Goal: Task Accomplishment & Management: Manage account settings

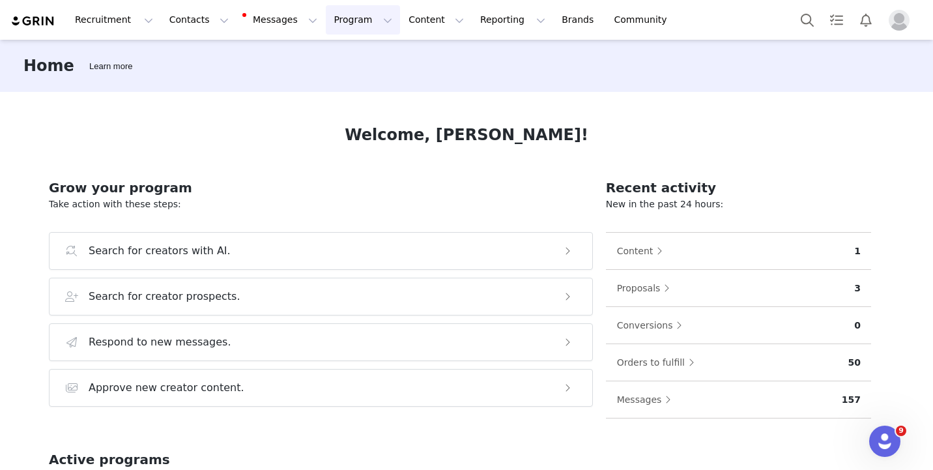
click at [326, 25] on button "Program Program" at bounding box center [363, 19] width 74 height 29
click at [332, 61] on p "Activations" at bounding box center [341, 58] width 50 height 14
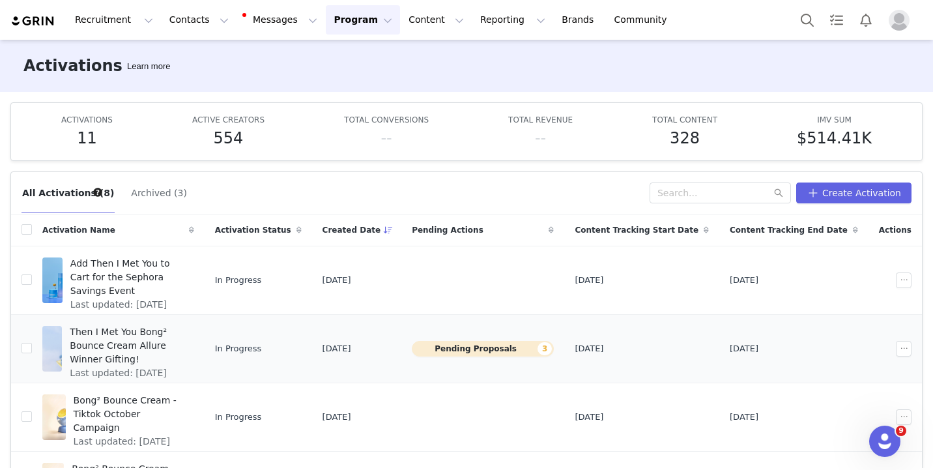
click at [168, 336] on span "Then I Met You Bong² Bounce Cream Allure Winner Gifting!" at bounding box center [128, 345] width 116 height 41
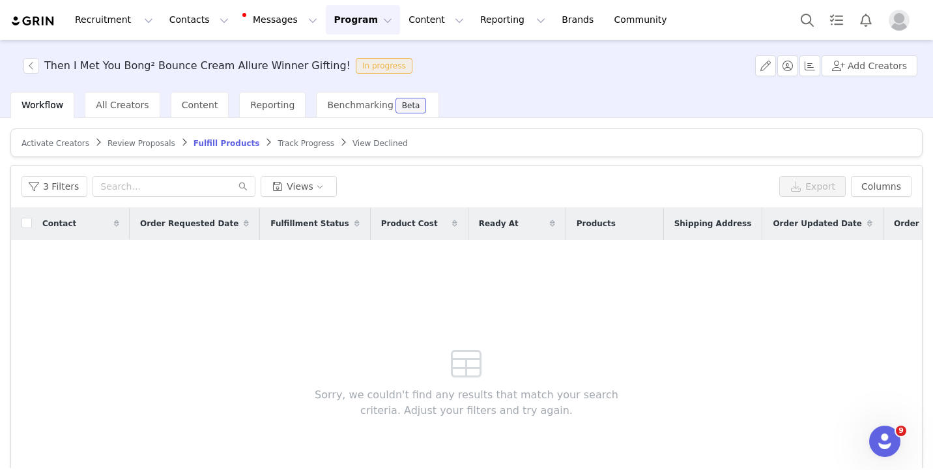
click at [117, 142] on span "Review Proposals" at bounding box center [142, 143] width 68 height 9
click at [52, 136] on article "Activate Creators Review Proposals Fulfill Products Track Progress View Declined" at bounding box center [466, 142] width 912 height 29
click at [52, 188] on button "1 Filter" at bounding box center [52, 186] width 61 height 21
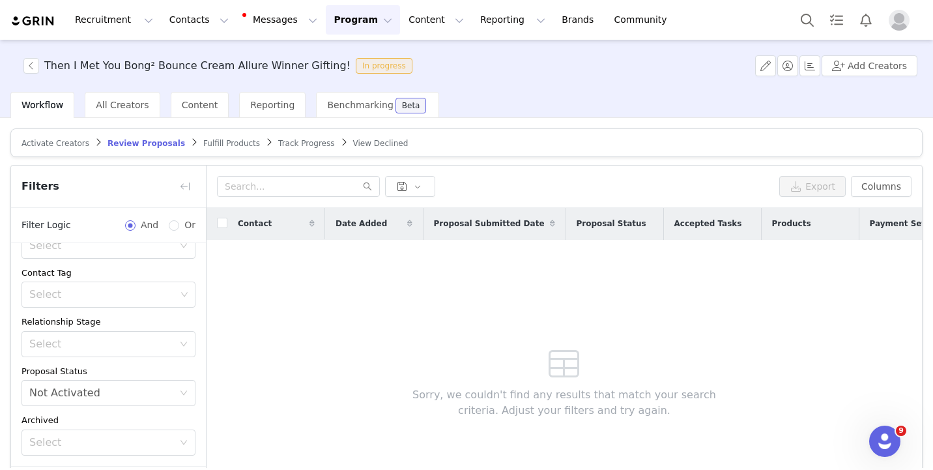
scroll to position [98, 0]
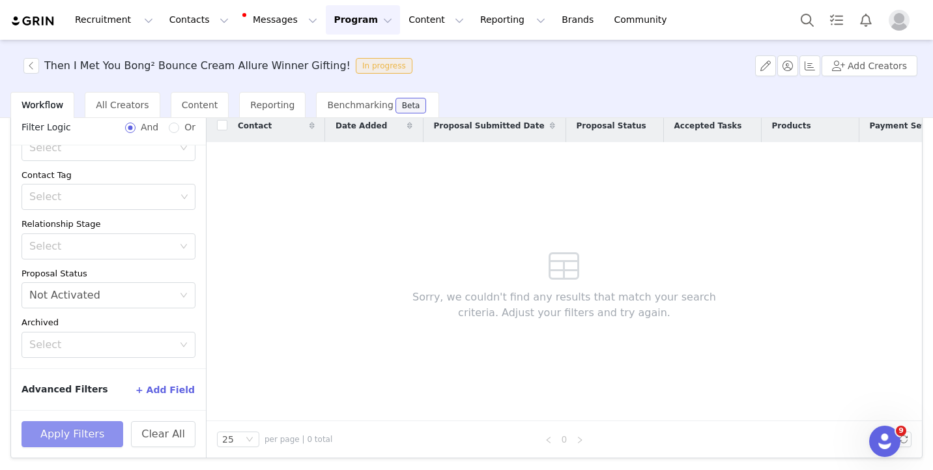
click at [70, 430] on button "Apply Filters" at bounding box center [73, 434] width 102 height 26
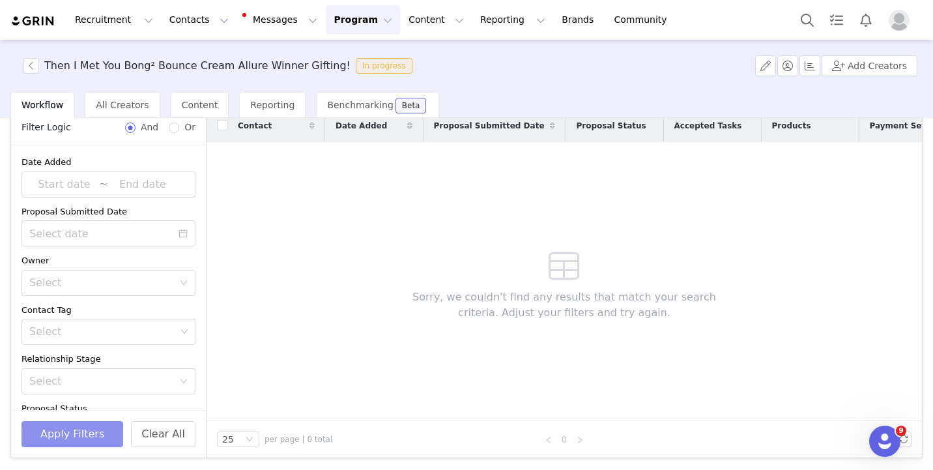
scroll to position [68, 0]
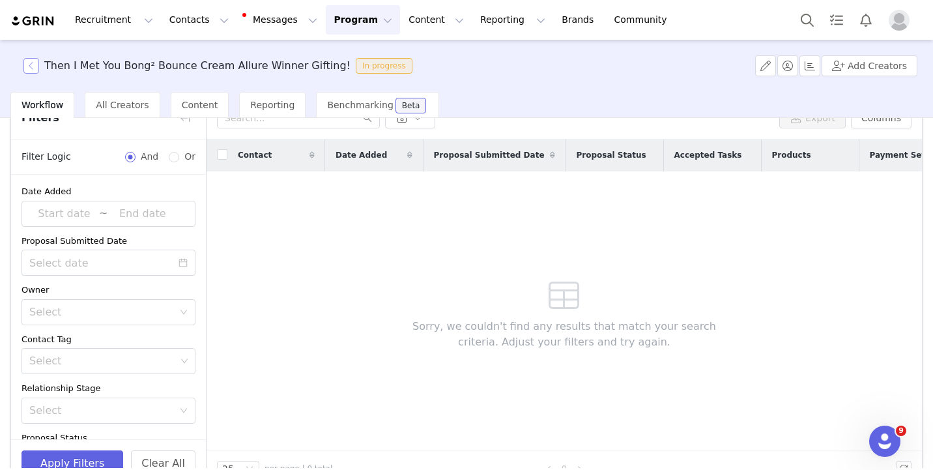
click at [27, 69] on button "button" at bounding box center [31, 66] width 16 height 16
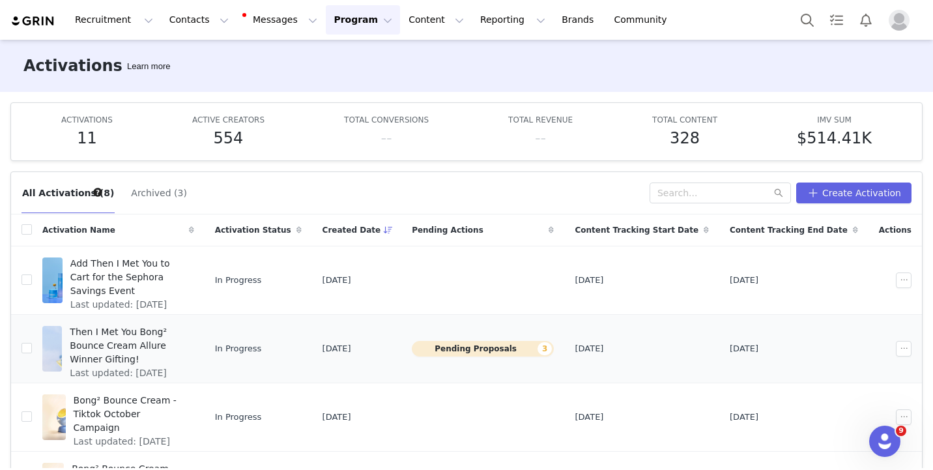
click at [520, 351] on button "Pending Proposals 3" at bounding box center [483, 349] width 142 height 16
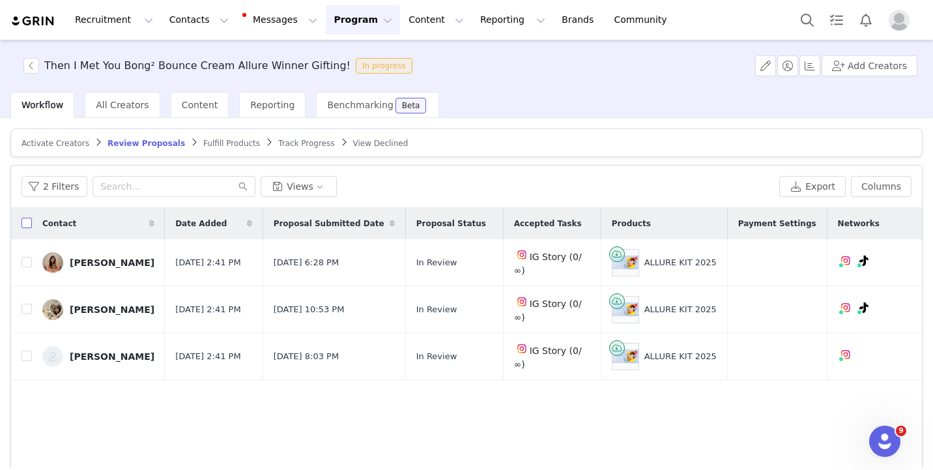
click at [29, 223] on input "checkbox" at bounding box center [27, 223] width 10 height 10
checkbox input "true"
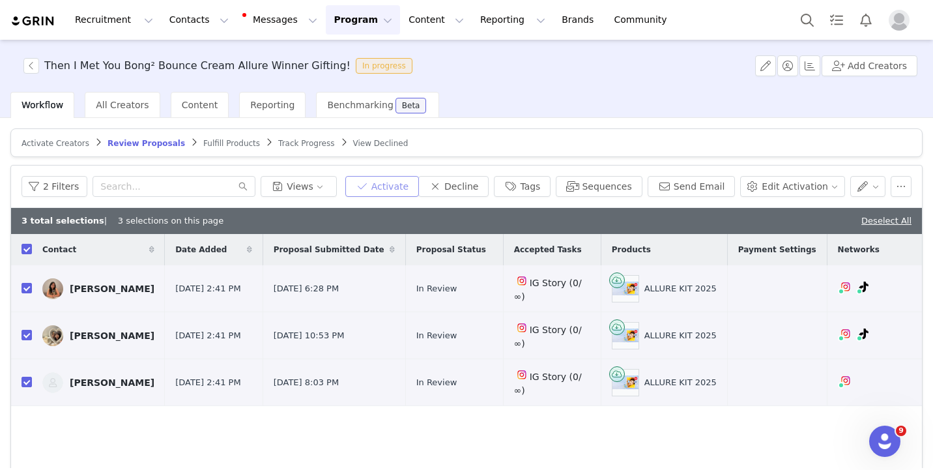
click at [398, 181] on button "Activate" at bounding box center [382, 186] width 74 height 21
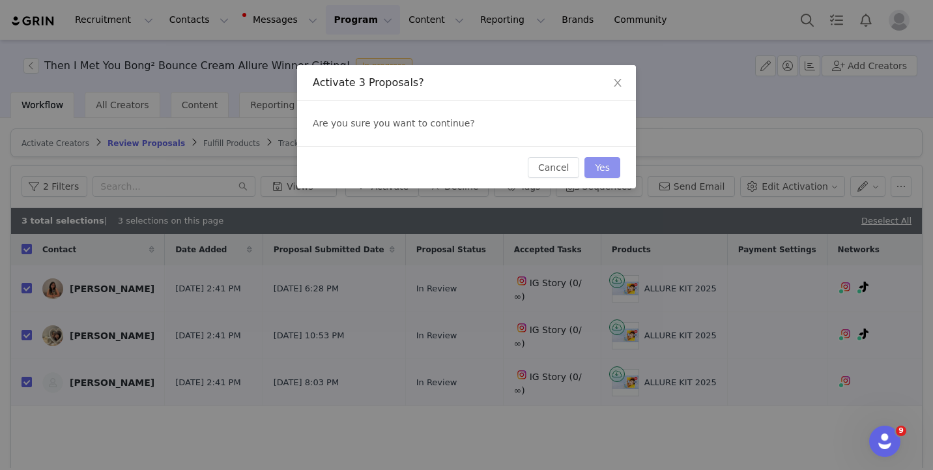
click at [609, 169] on button "Yes" at bounding box center [603, 167] width 36 height 21
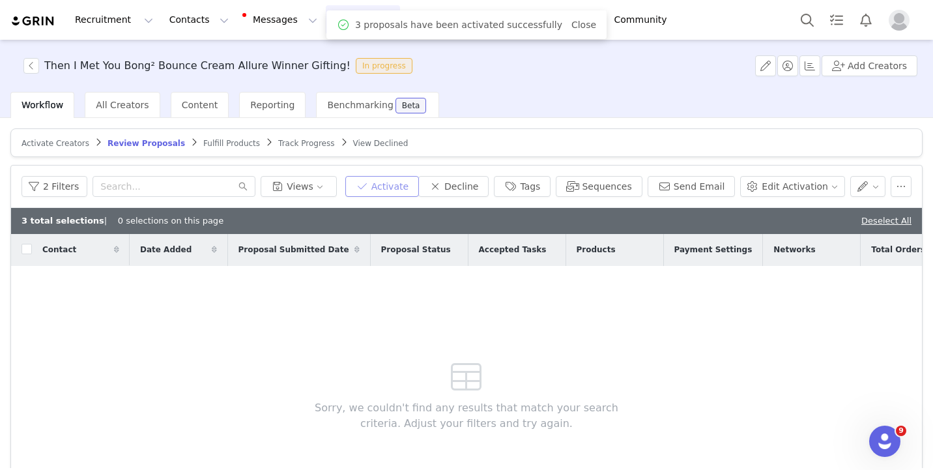
checkbox input "false"
click at [229, 143] on span "Fulfill Products" at bounding box center [231, 143] width 57 height 9
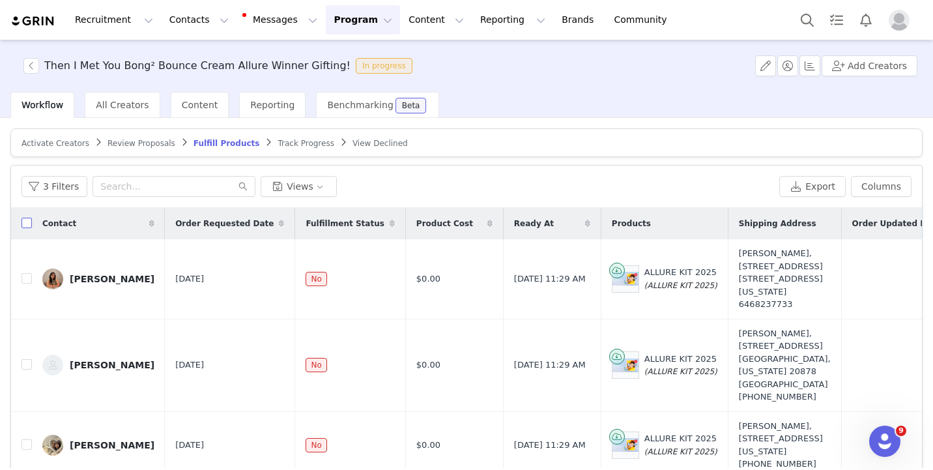
scroll to position [8, 0]
click at [25, 218] on input "checkbox" at bounding box center [27, 223] width 10 height 10
checkbox input "true"
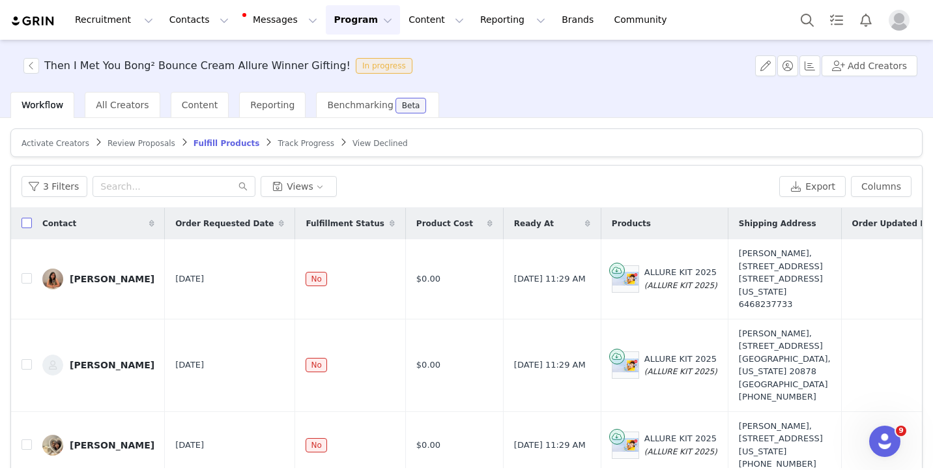
checkbox input "true"
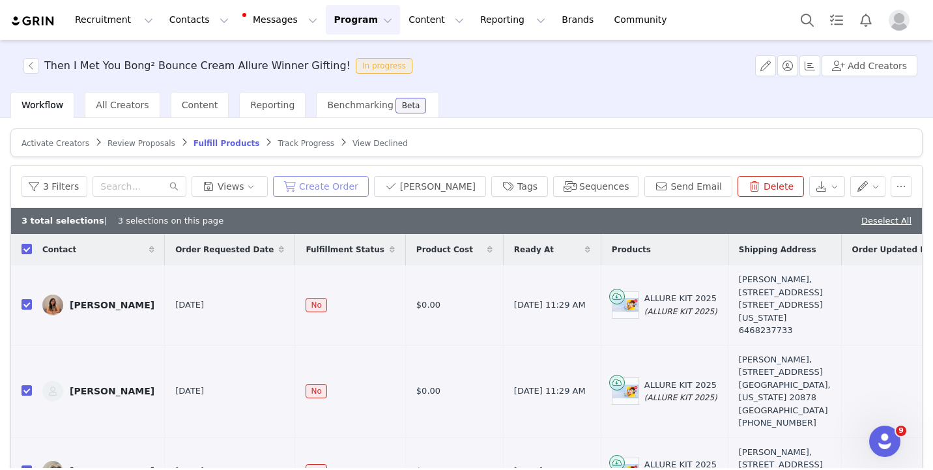
click at [317, 184] on button "Create Order" at bounding box center [321, 186] width 96 height 21
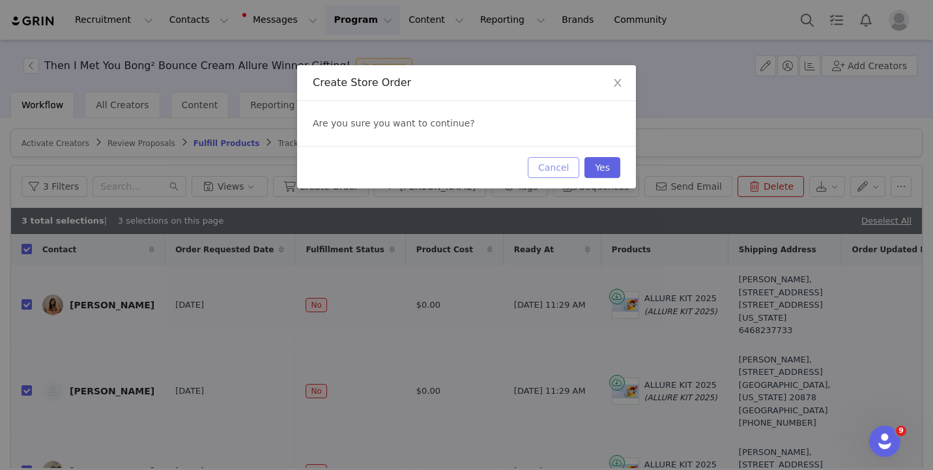
click at [557, 167] on button "Cancel" at bounding box center [553, 167] width 51 height 21
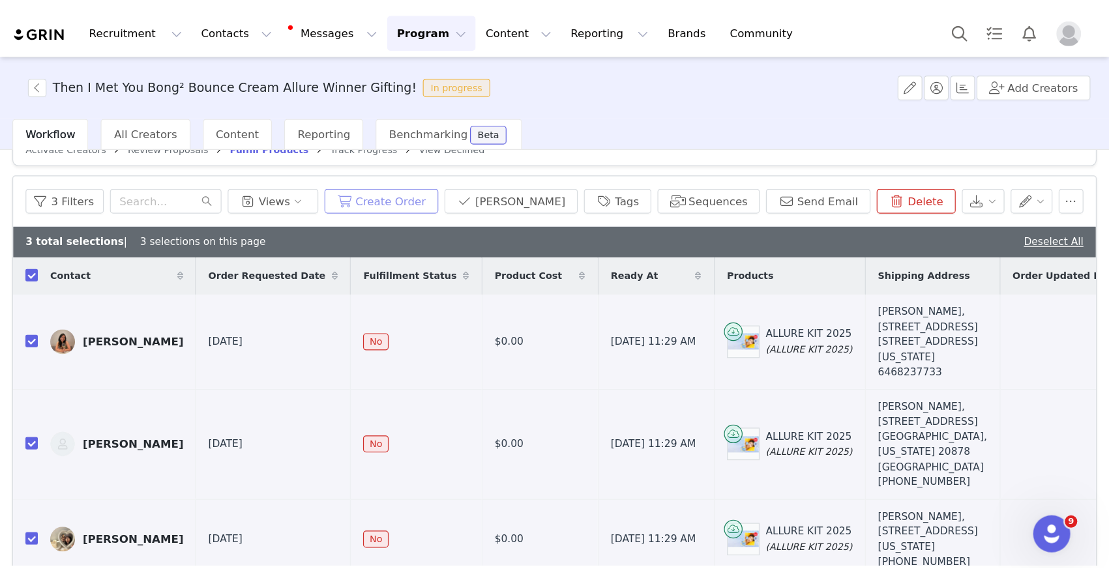
scroll to position [0, 0]
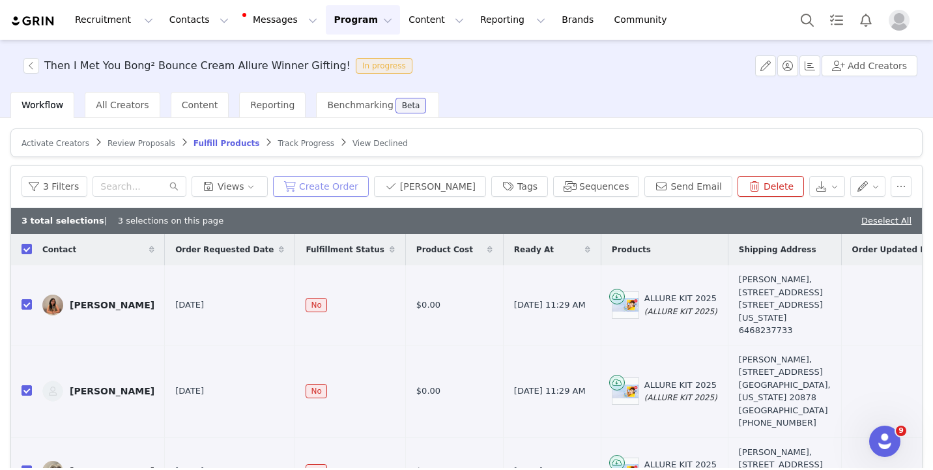
click at [331, 190] on button "Create Order" at bounding box center [321, 186] width 96 height 21
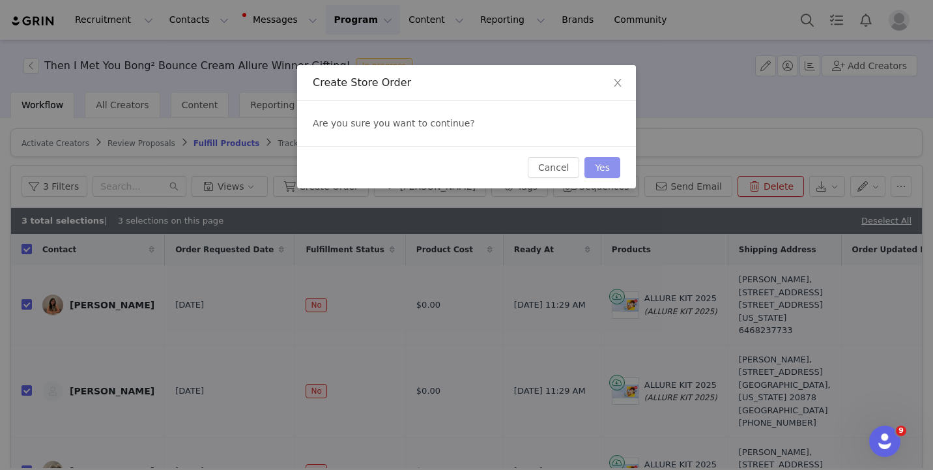
click at [607, 165] on button "Yes" at bounding box center [603, 167] width 36 height 21
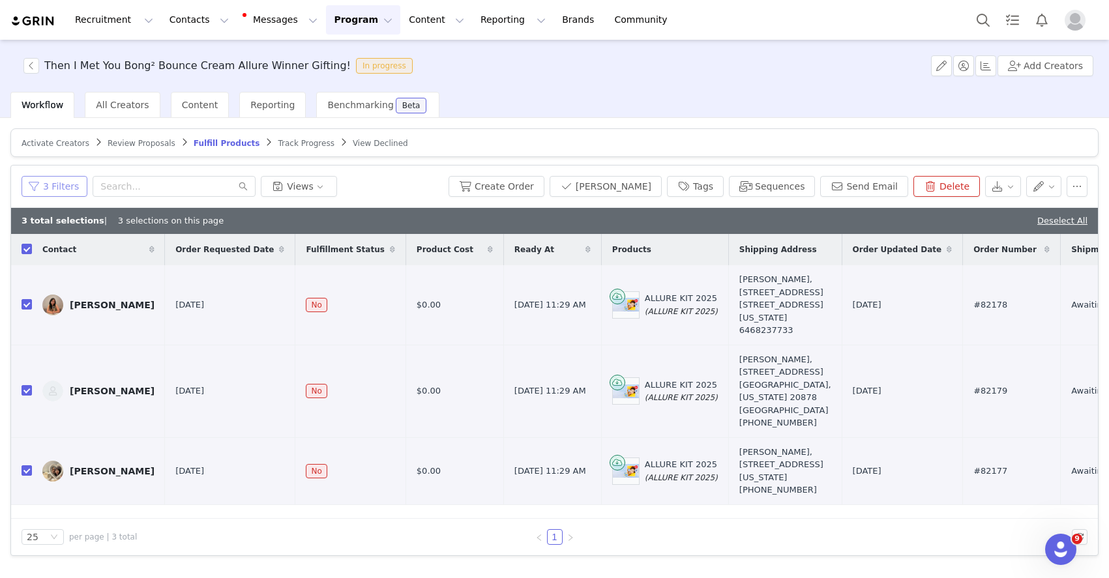
click at [73, 187] on button "3 Filters" at bounding box center [55, 186] width 66 height 21
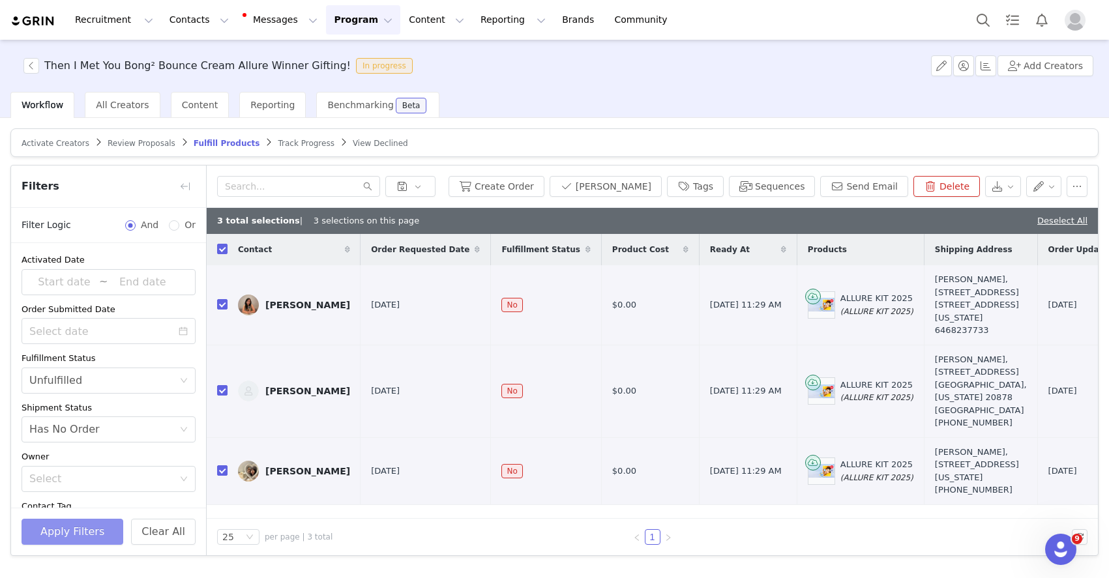
click at [92, 469] on button "Apply Filters" at bounding box center [73, 532] width 102 height 26
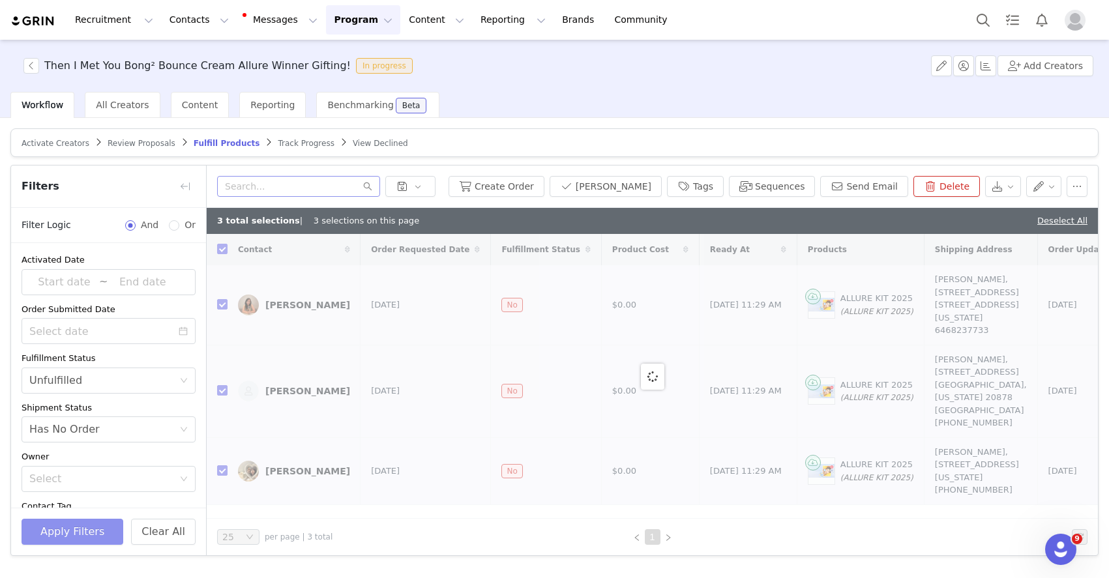
checkbox input "false"
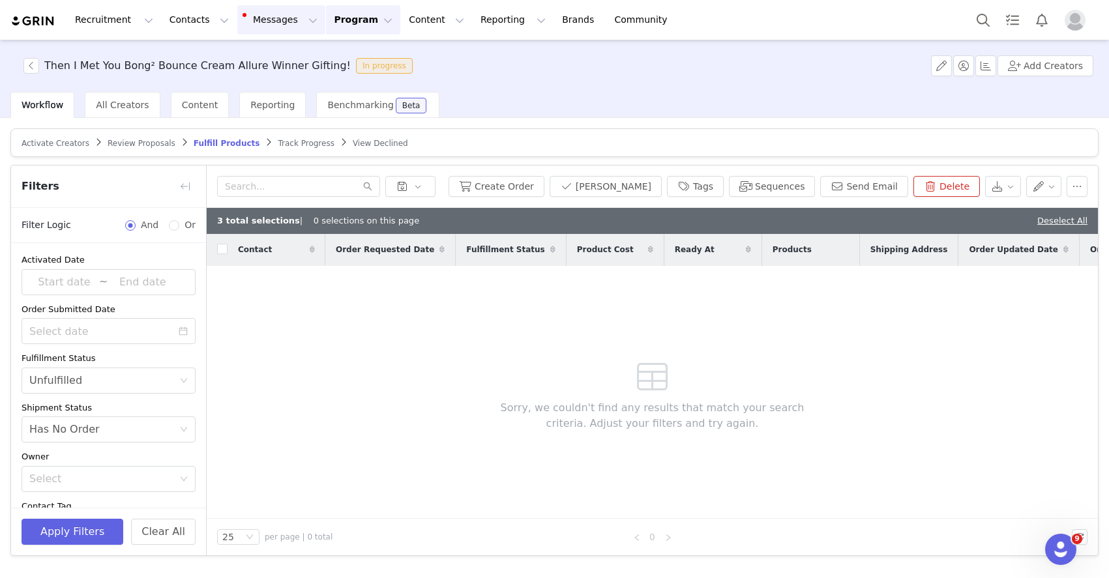
click at [272, 20] on button "Messages Messages" at bounding box center [281, 19] width 88 height 29
click at [252, 81] on p "Inbox" at bounding box center [245, 82] width 25 height 14
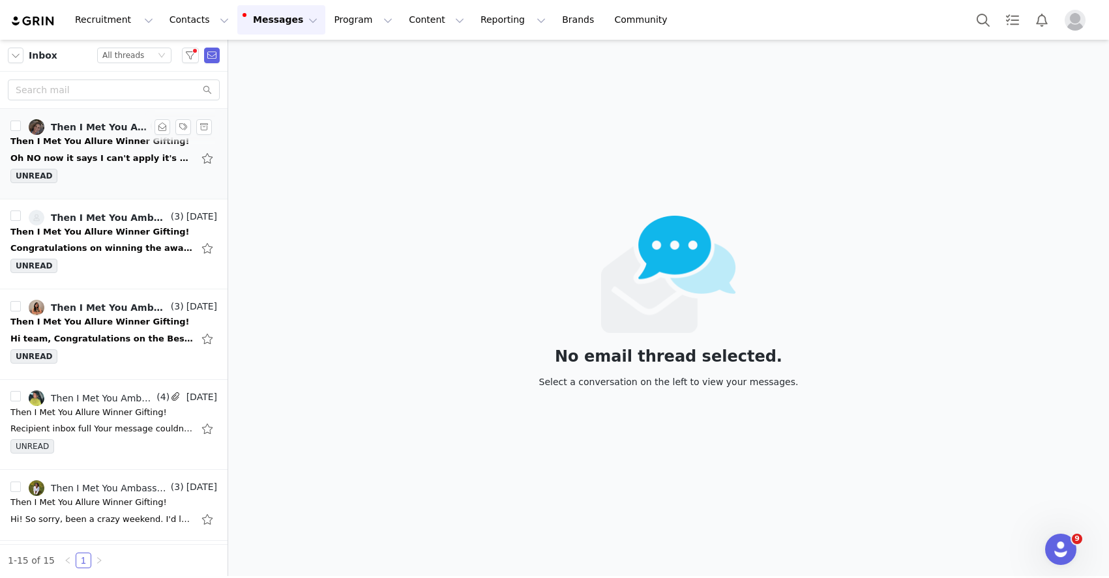
click at [93, 162] on div "Oh NO now it says I can't apply it's closes? What can I do. I did sub it it as …" at bounding box center [101, 158] width 182 height 13
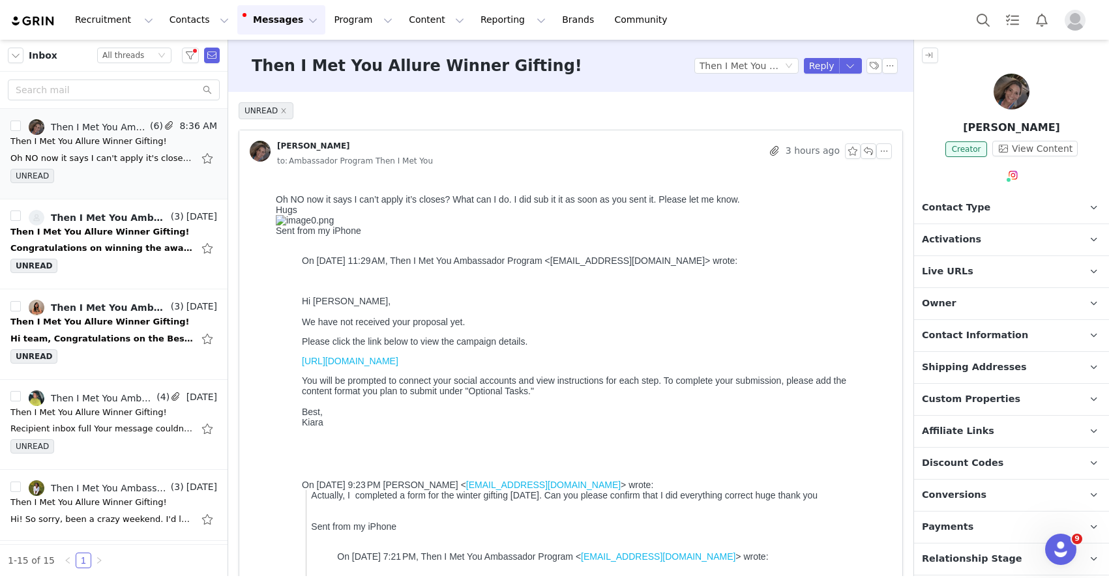
click at [510, 151] on div "Jackie" at bounding box center [506, 151] width 512 height 21
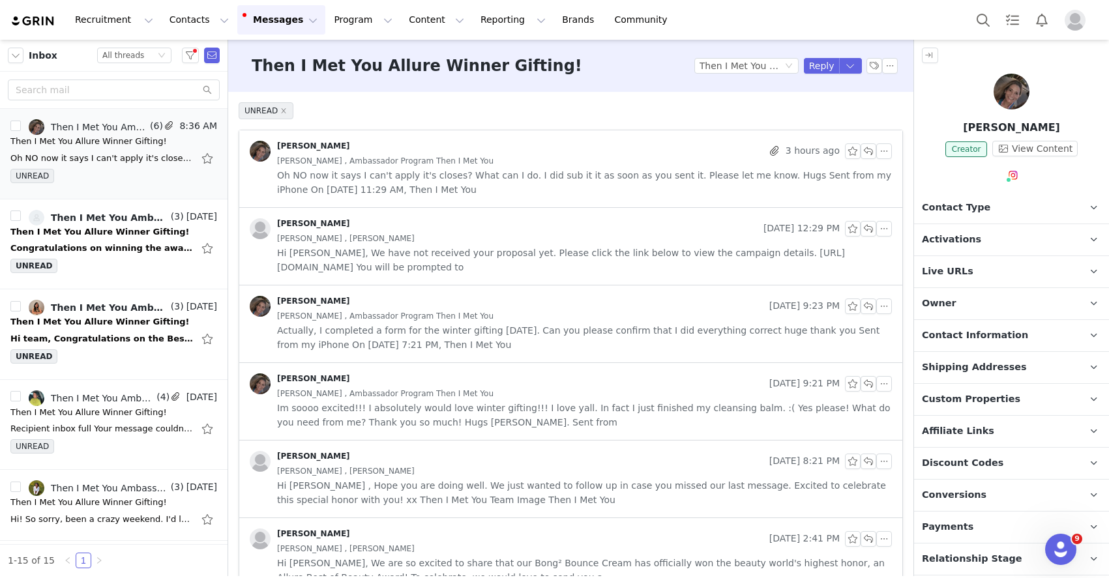
click at [933, 240] on span "Activations" at bounding box center [951, 240] width 59 height 14
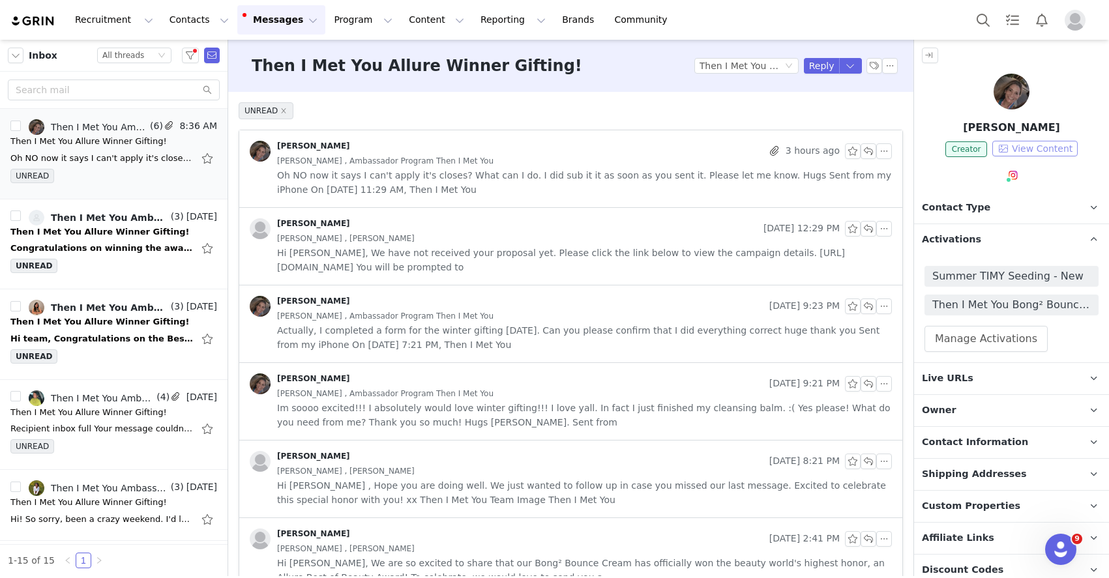
click at [933, 146] on button "View Content" at bounding box center [1034, 149] width 85 height 16
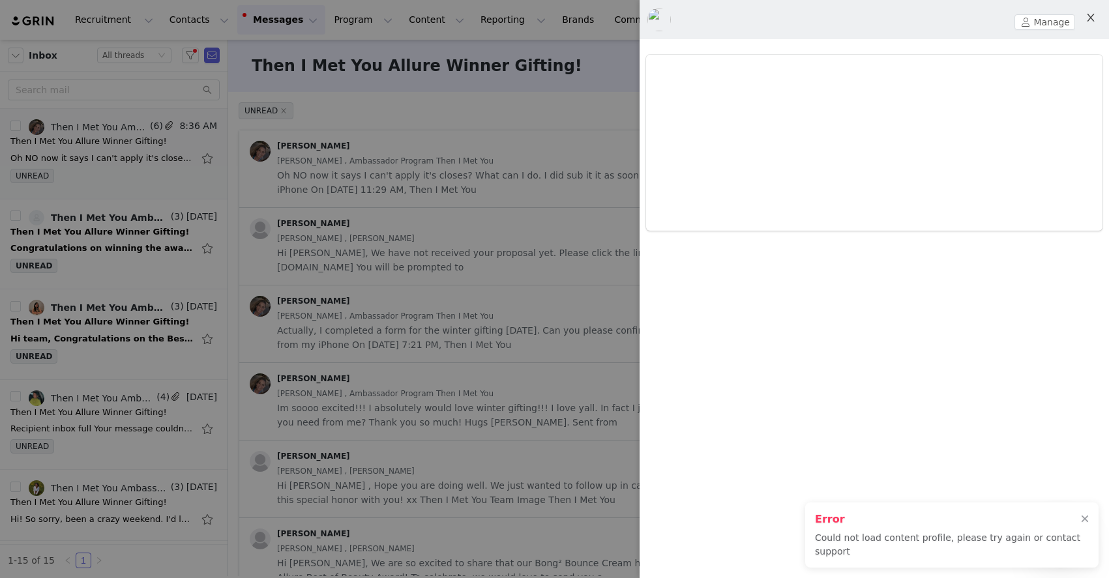
click at [933, 18] on button "Close" at bounding box center [1090, 18] width 36 height 36
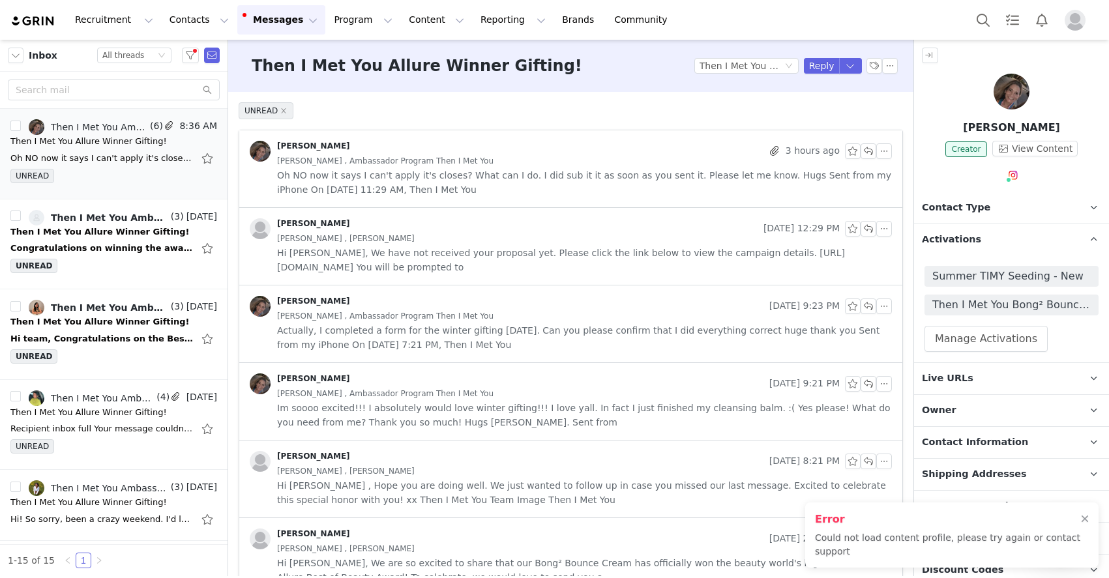
click at [933, 89] on img at bounding box center [1011, 92] width 36 height 36
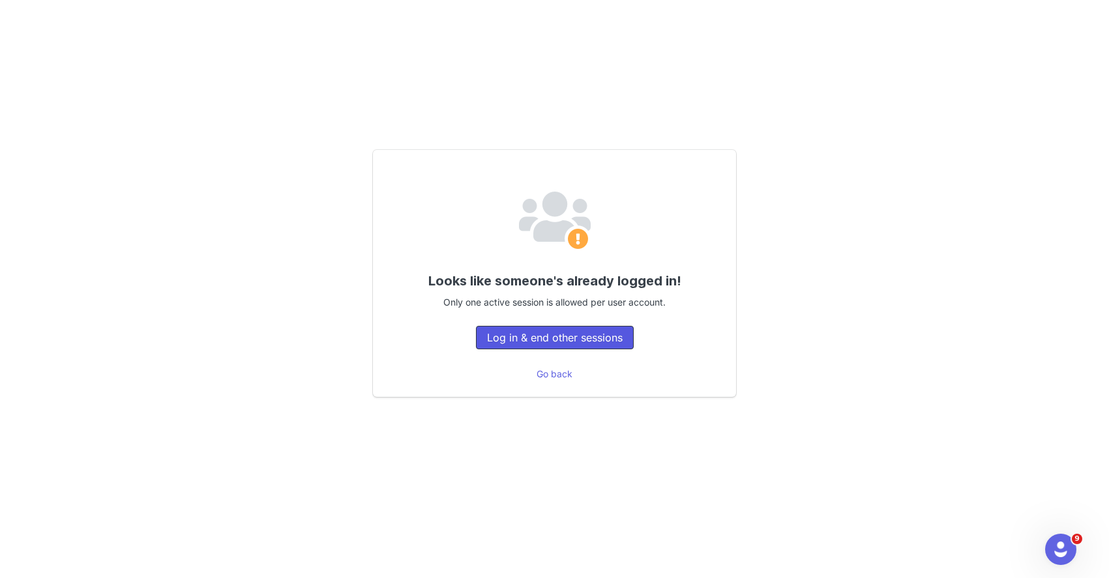
click at [501, 329] on button "Log in & end other sessions" at bounding box center [555, 337] width 158 height 23
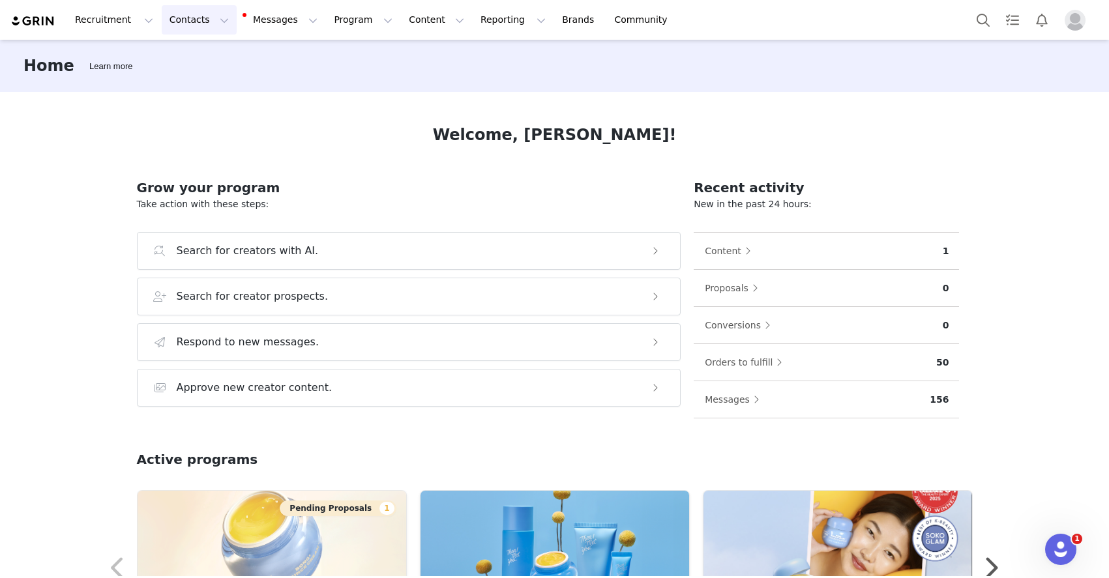
click at [171, 21] on button "Contacts Contacts" at bounding box center [199, 19] width 75 height 29
click at [193, 51] on p "Creators" at bounding box center [182, 58] width 39 height 14
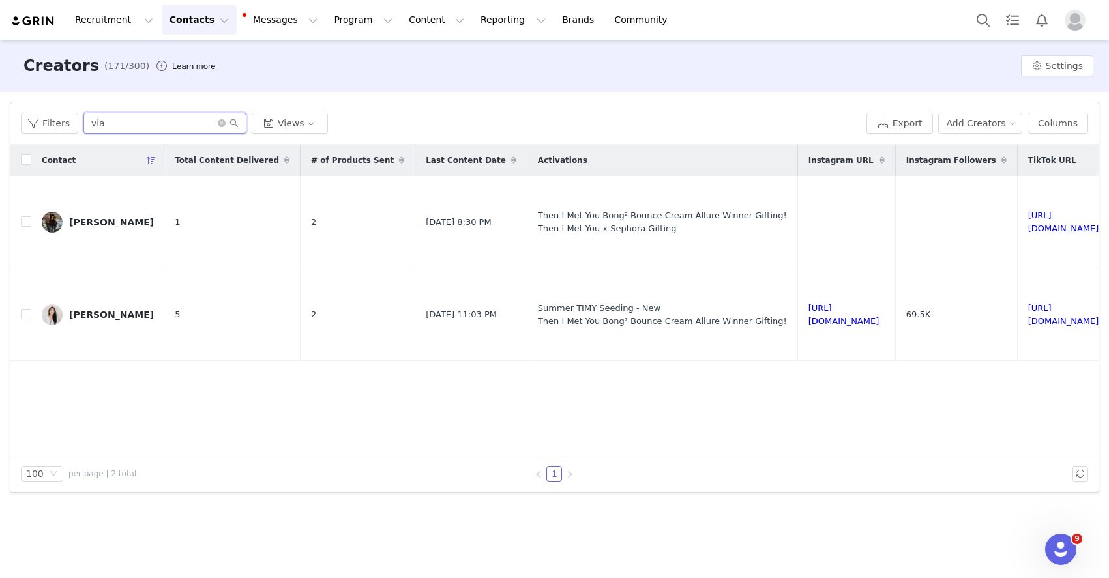
click at [173, 127] on input "via" at bounding box center [164, 123] width 163 height 21
type input "jackie"
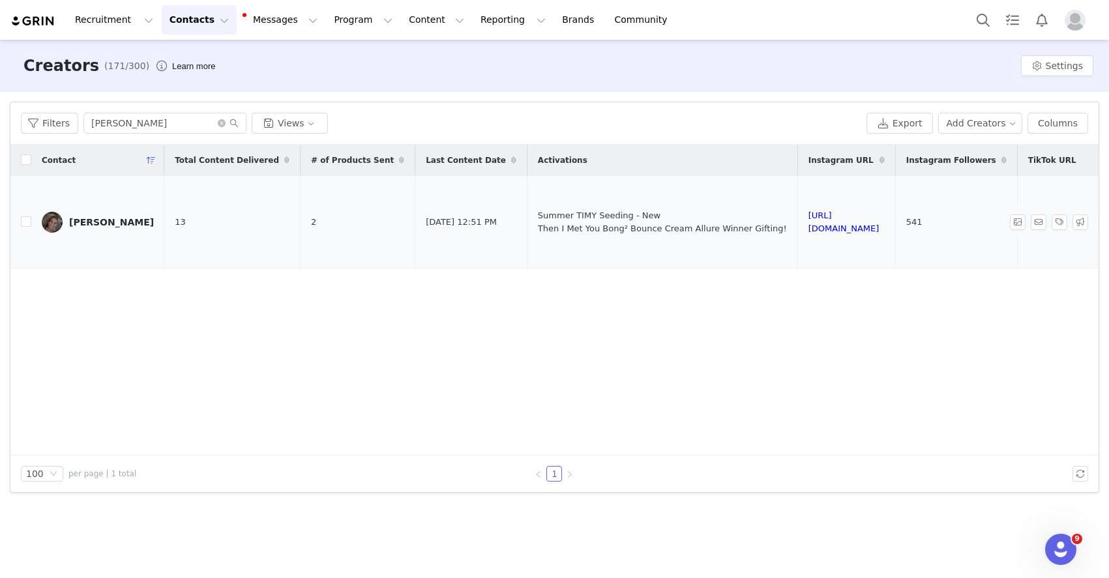
click at [76, 217] on div "Jackie" at bounding box center [111, 222] width 85 height 10
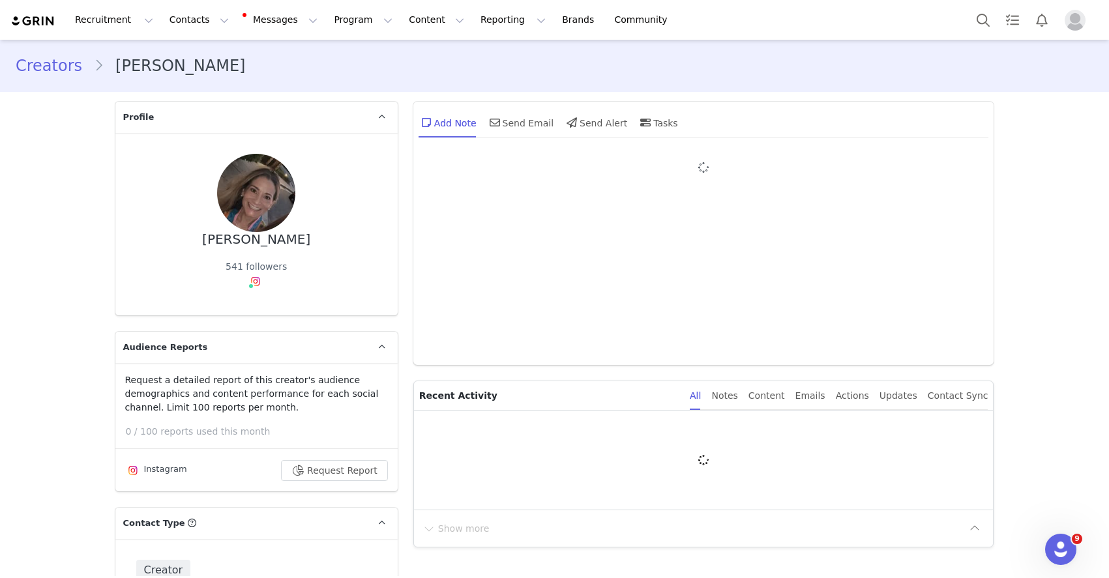
type input "+1 ([GEOGRAPHIC_DATA])"
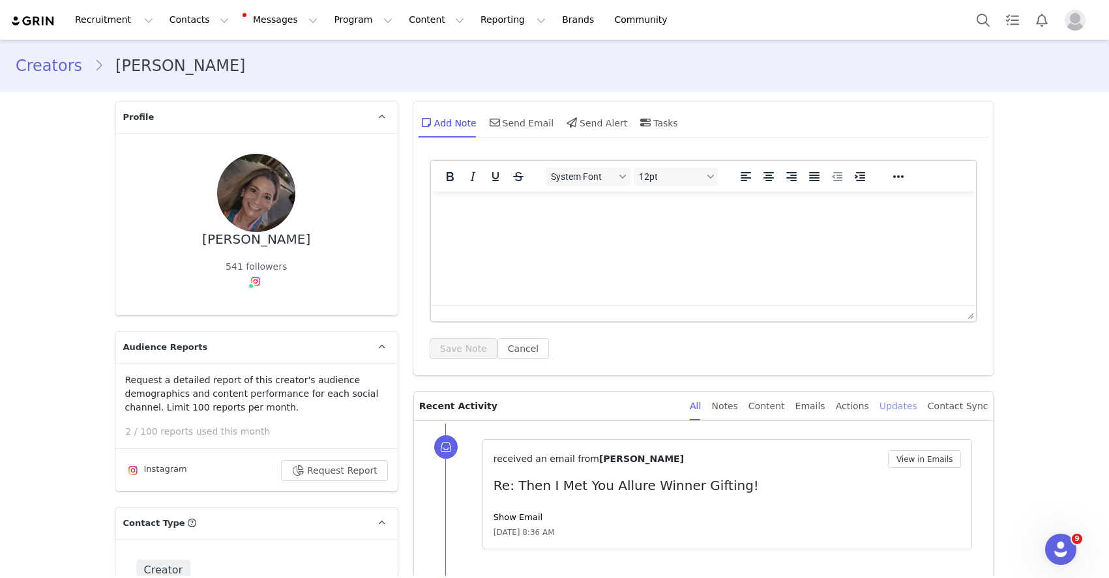
click at [903, 407] on div "Updates" at bounding box center [898, 406] width 38 height 29
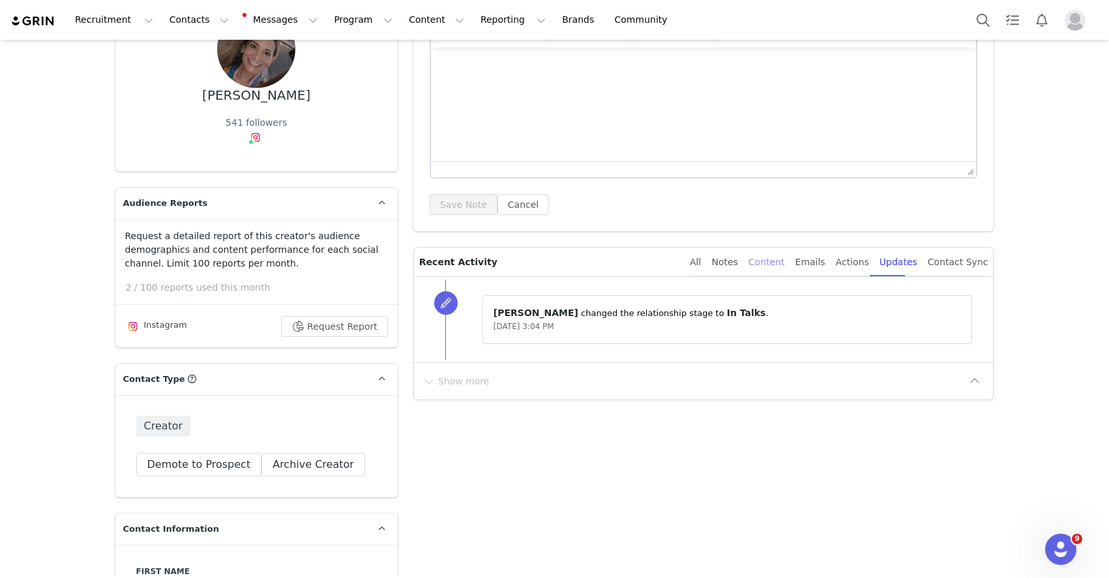
scroll to position [147, 0]
click at [865, 264] on div "Actions" at bounding box center [852, 259] width 33 height 29
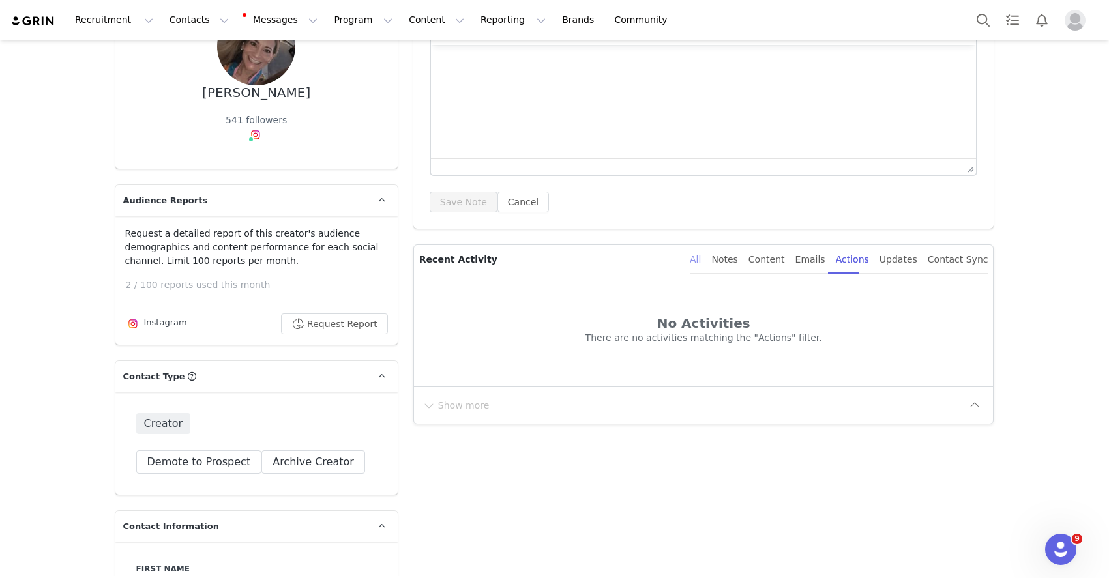
click at [701, 263] on div "All" at bounding box center [695, 259] width 11 height 29
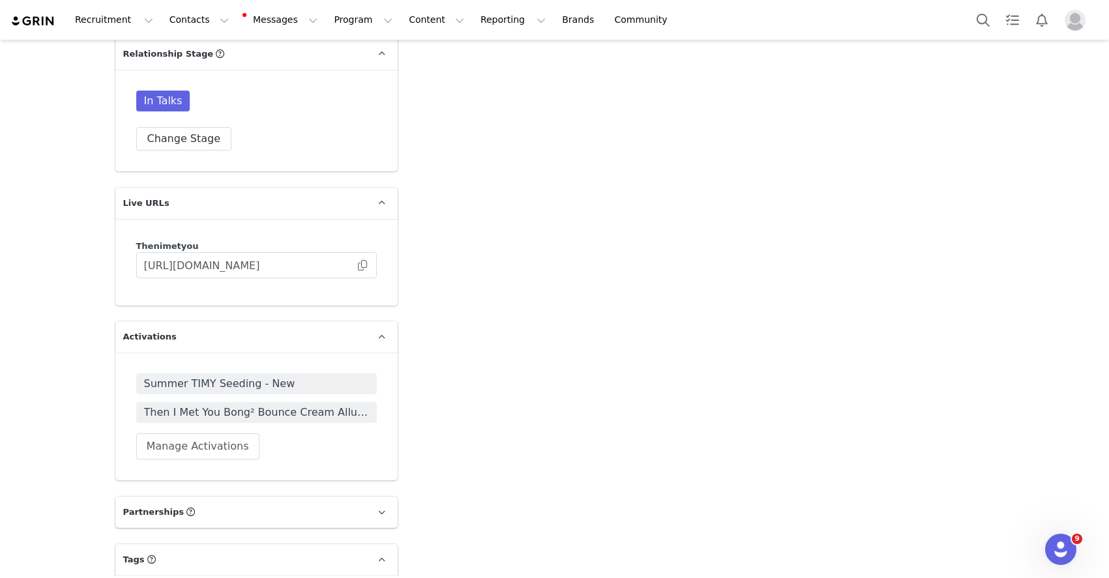
scroll to position [2239, 0]
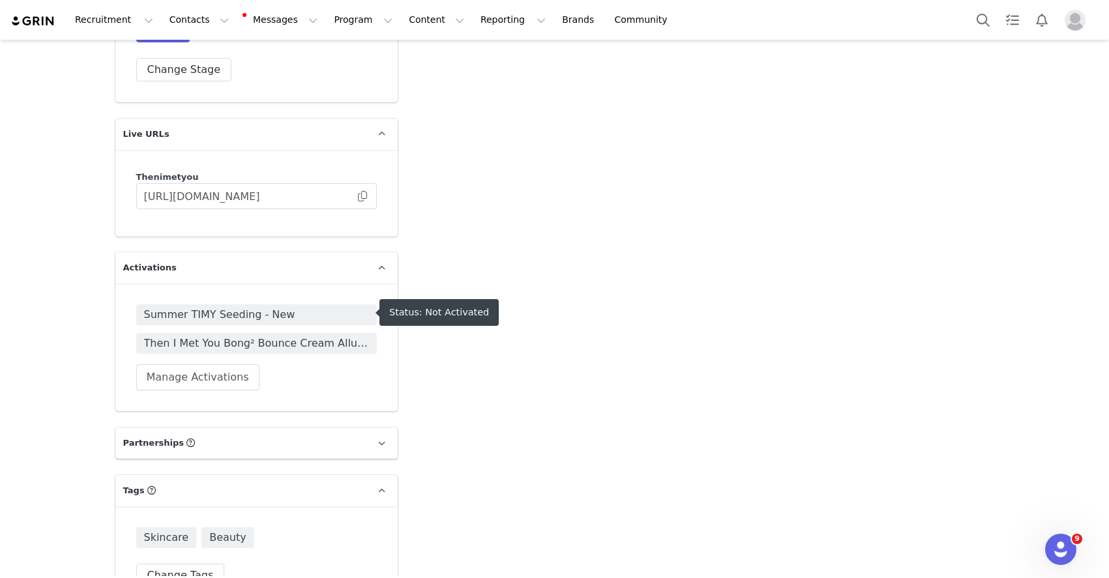
click at [286, 336] on span "Then I Met You Bong² Bounce Cream Allure Winner Gifting!" at bounding box center [256, 344] width 225 height 16
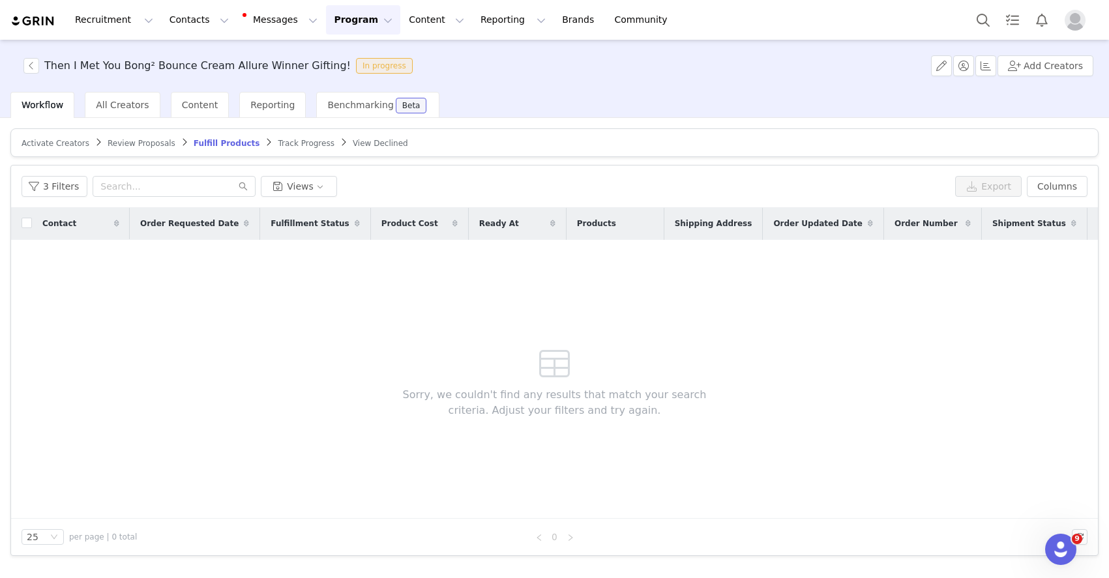
click at [73, 142] on span "Activate Creators" at bounding box center [56, 143] width 68 height 9
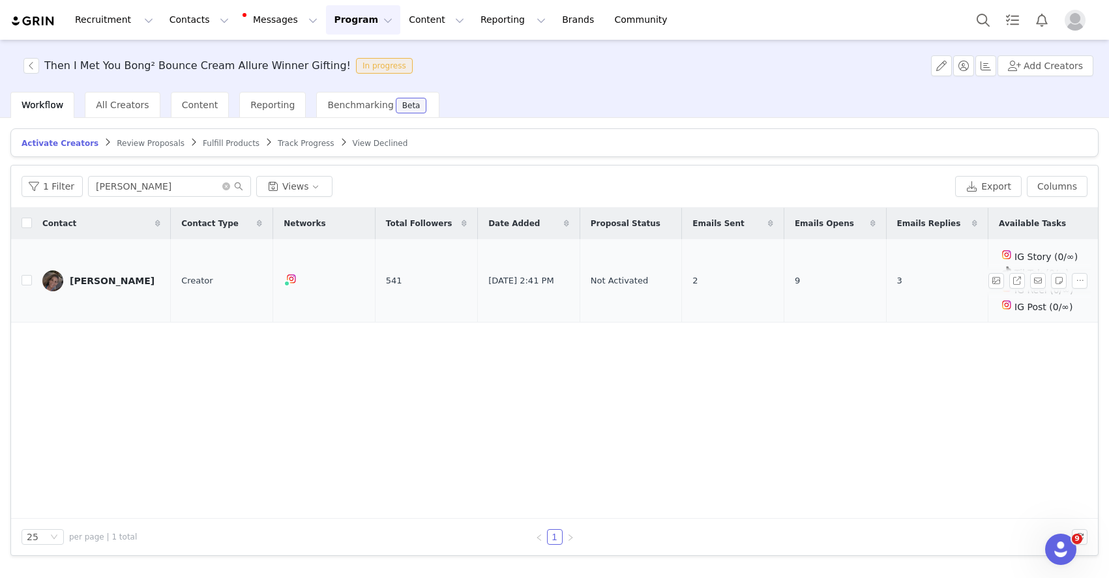
click at [90, 282] on div "Jackie" at bounding box center [112, 281] width 85 height 10
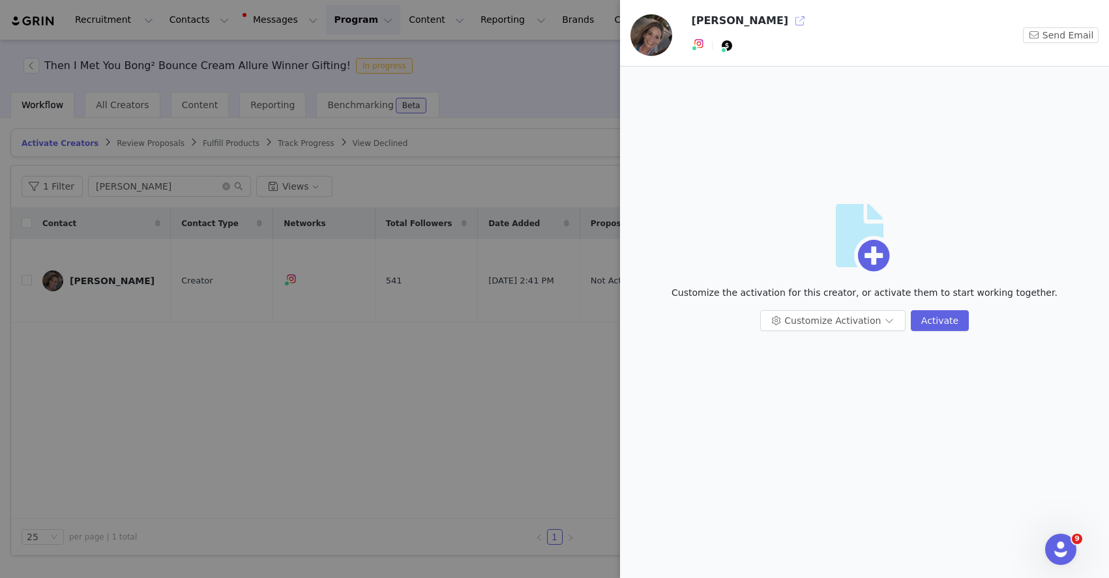
click at [789, 16] on button "button" at bounding box center [799, 20] width 21 height 21
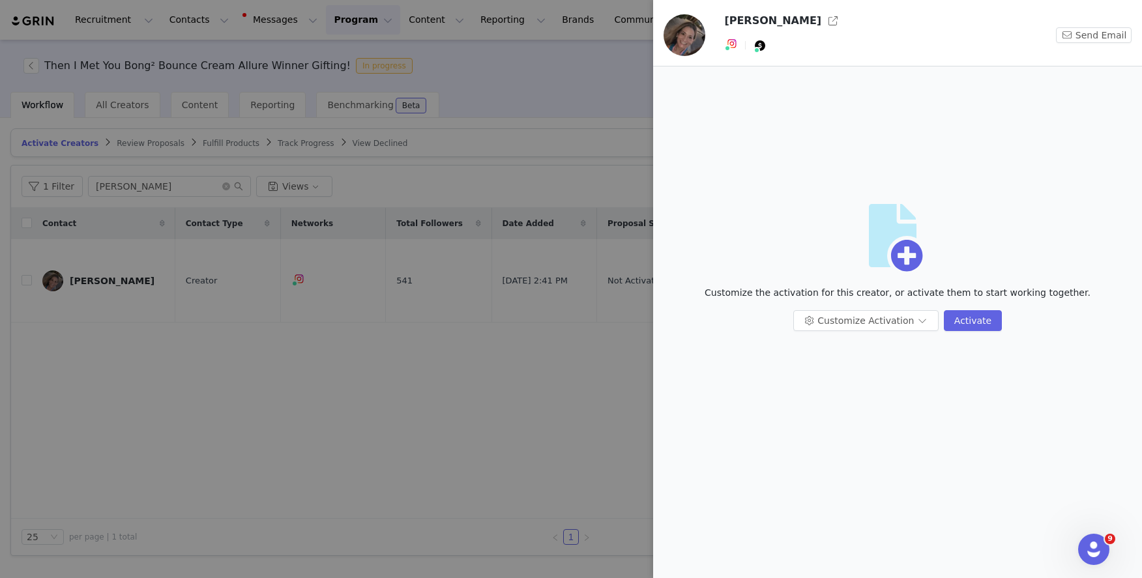
click at [530, 97] on div at bounding box center [571, 289] width 1142 height 578
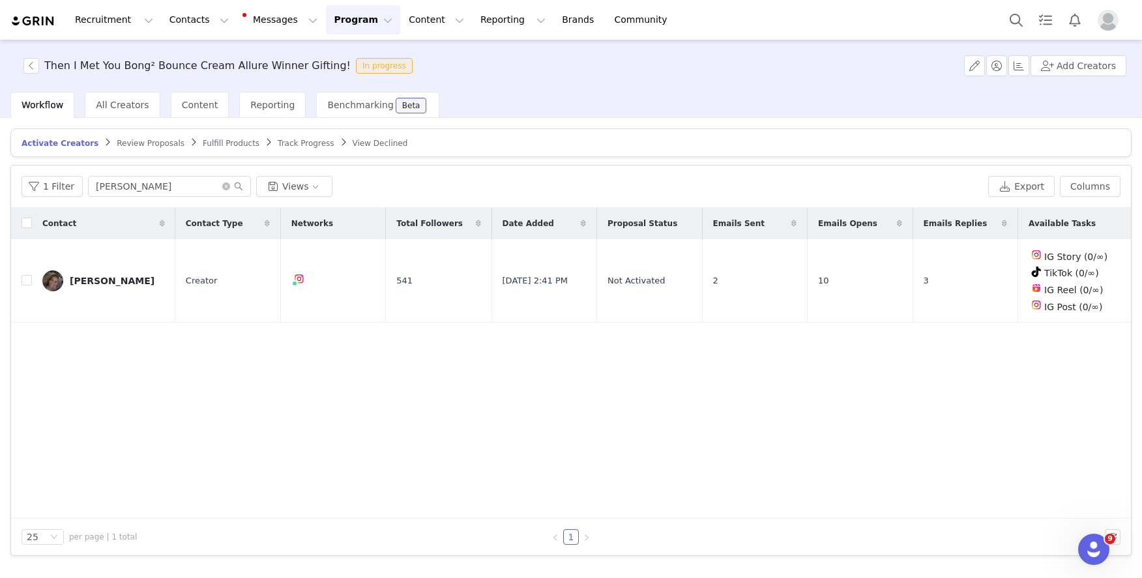
click at [357, 21] on button "Program Program" at bounding box center [363, 19] width 74 height 29
click at [344, 59] on p "Activations" at bounding box center [341, 58] width 50 height 14
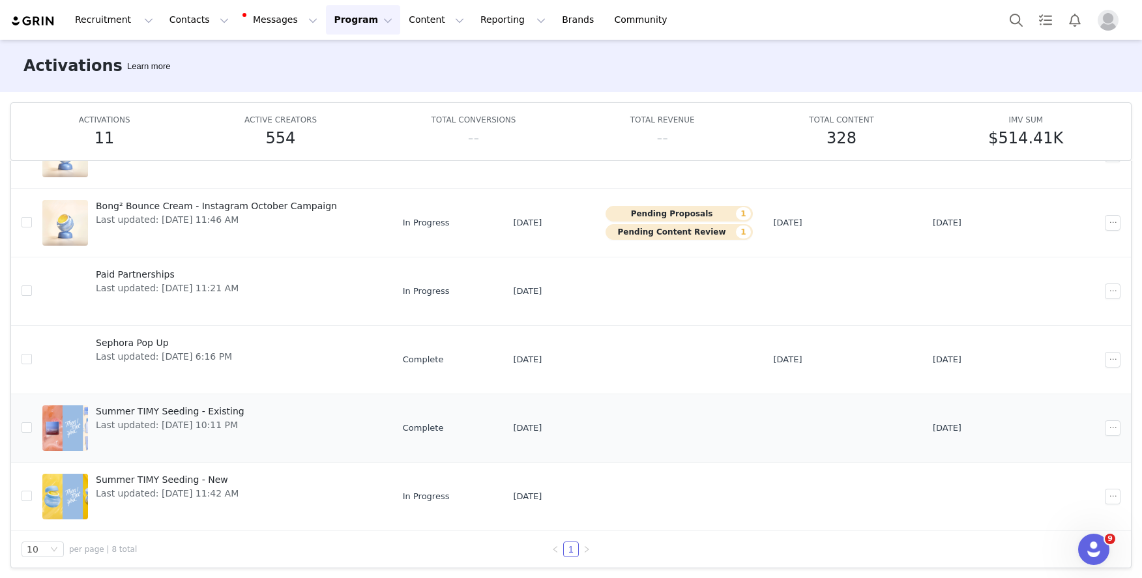
scroll to position [69, 0]
click at [1105, 428] on button "button" at bounding box center [1113, 426] width 16 height 16
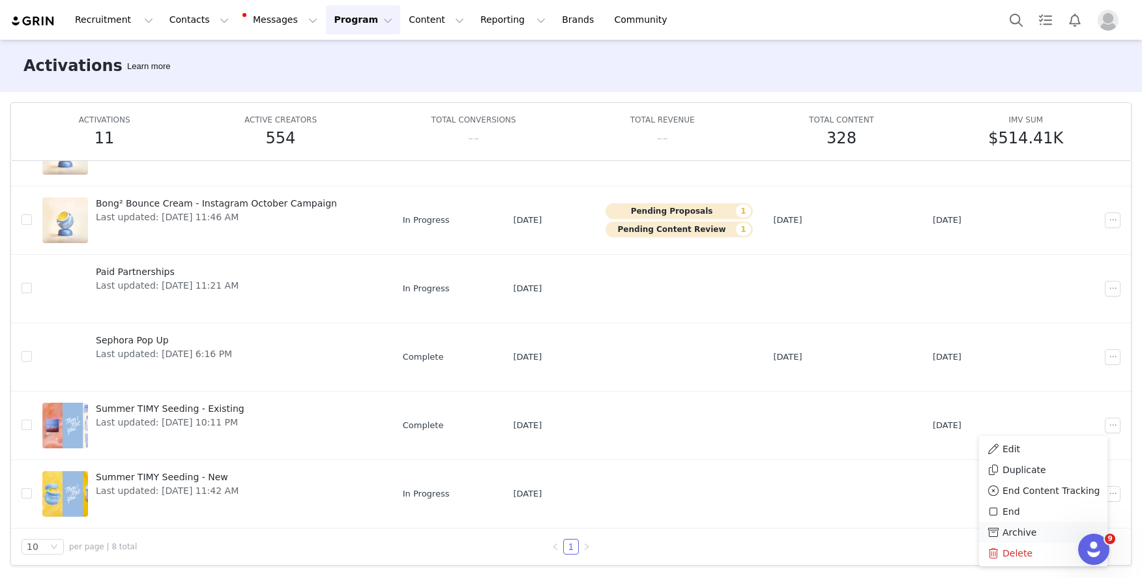
click at [1000, 533] on div "Archive" at bounding box center [1043, 532] width 113 height 14
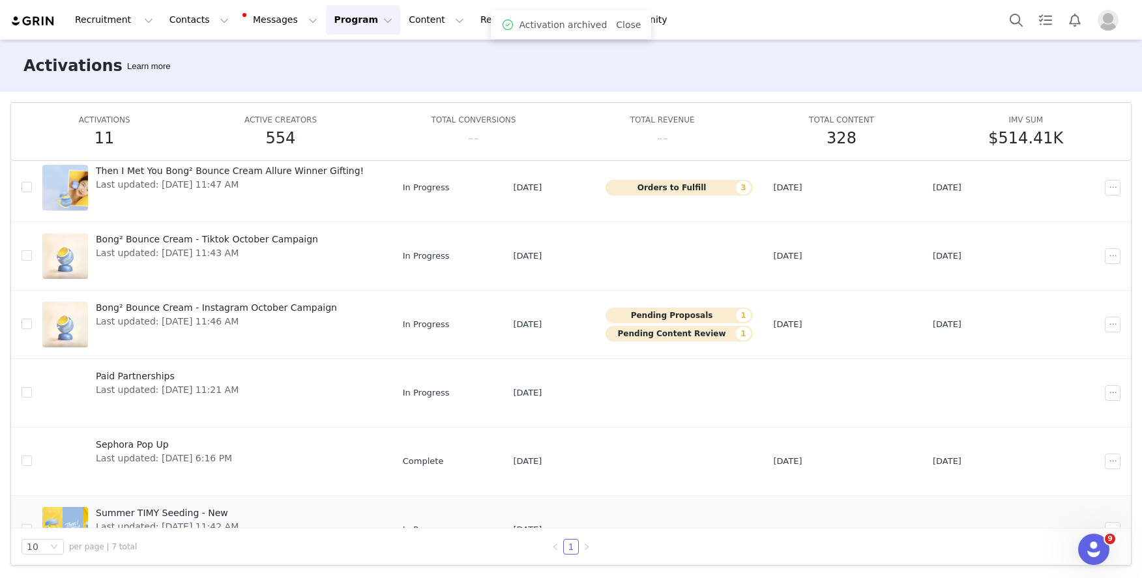
scroll to position [128, 0]
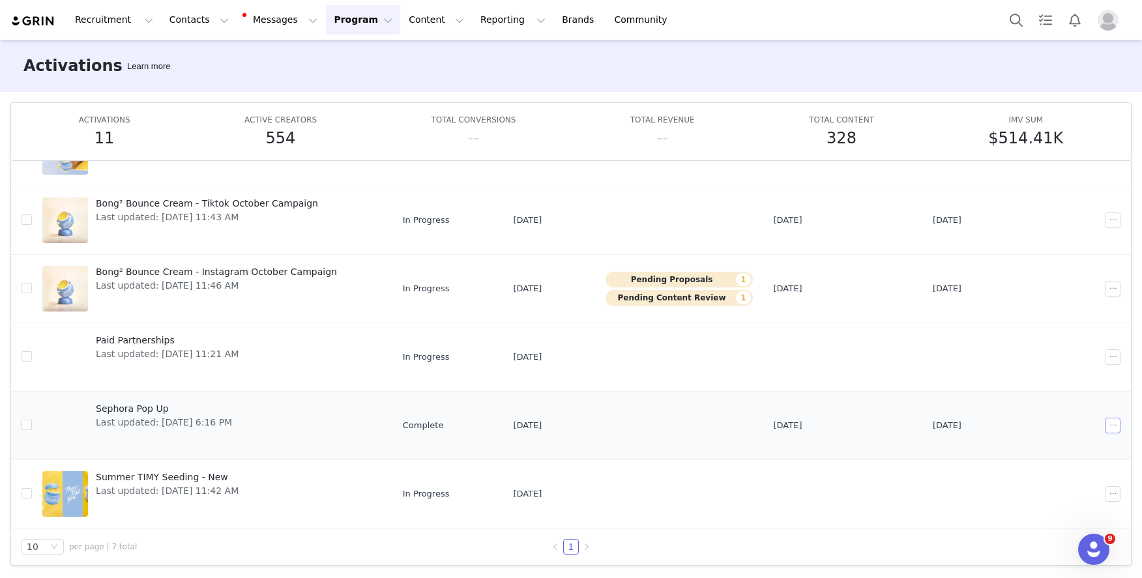
click at [1105, 424] on button "button" at bounding box center [1113, 426] width 16 height 16
click at [1019, 529] on span "Archive" at bounding box center [1019, 532] width 34 height 14
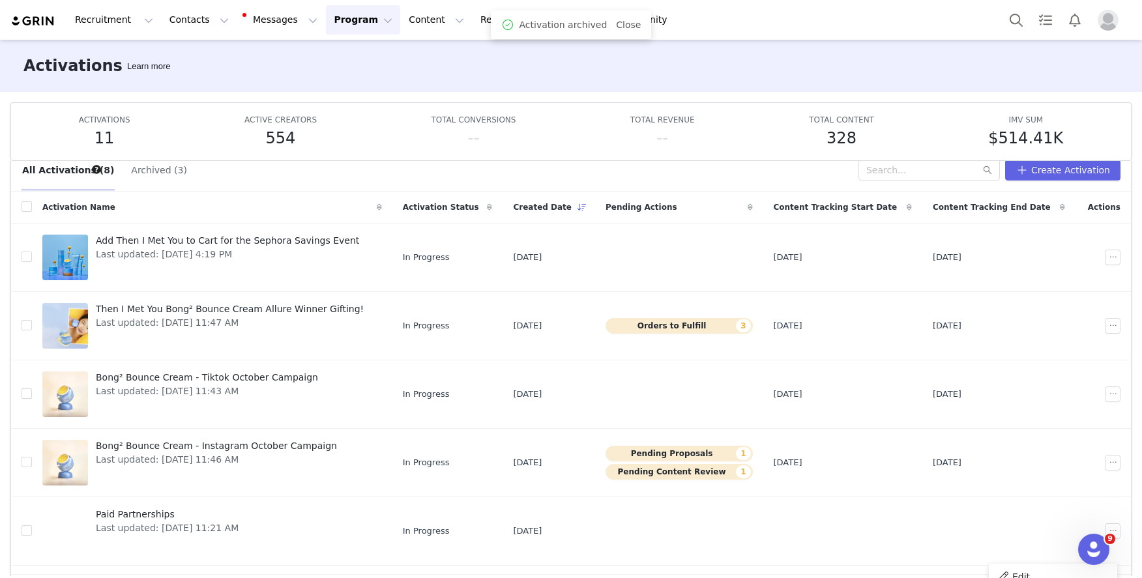
scroll to position [0, 0]
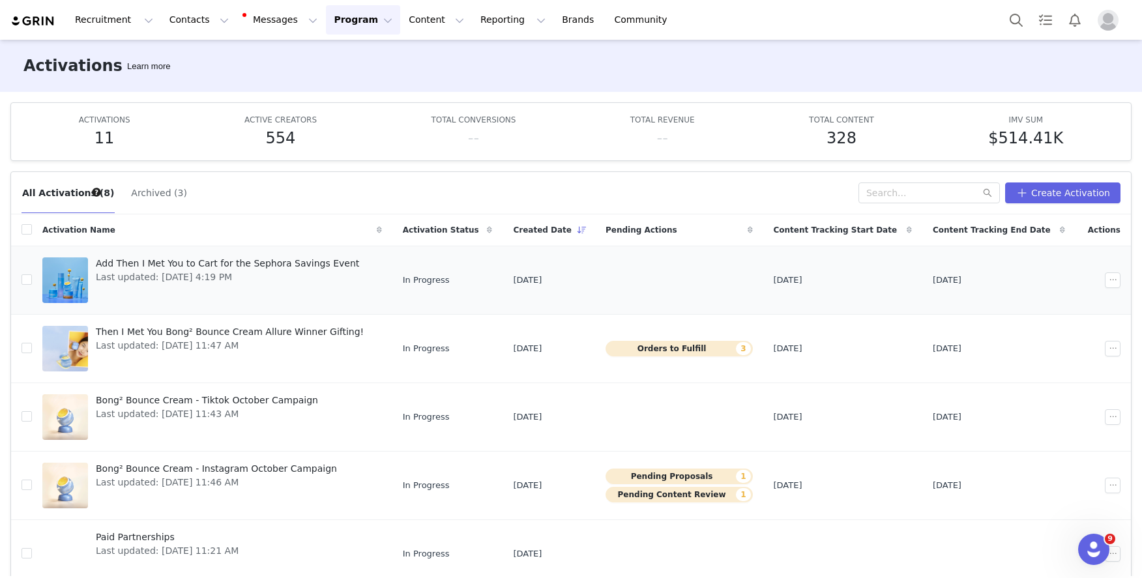
click at [220, 270] on span "Last updated: Sep 30, 2025 4:19 PM" at bounding box center [227, 277] width 263 height 14
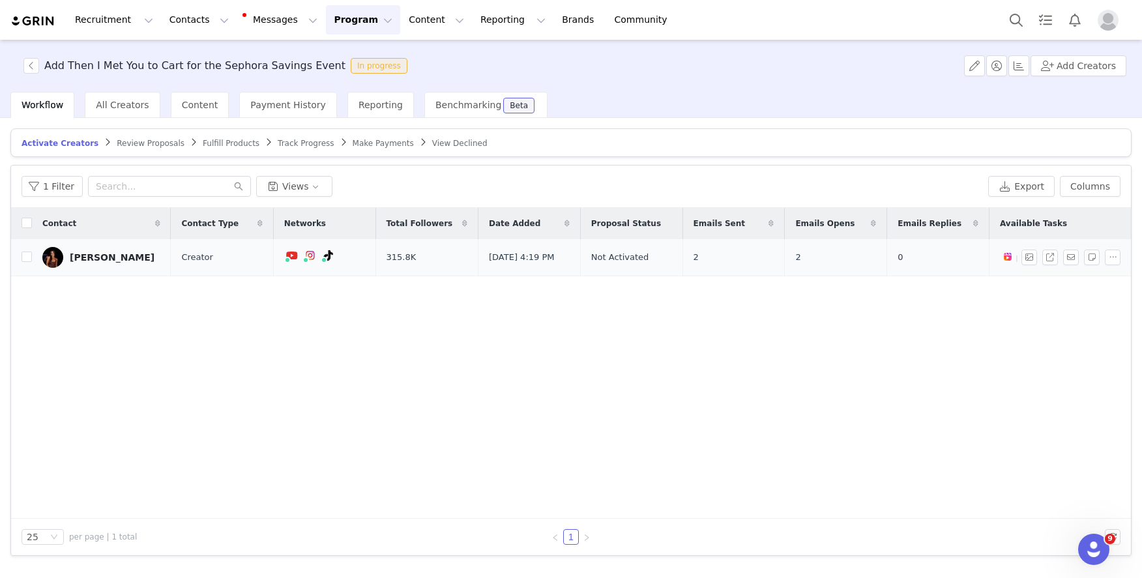
click at [121, 260] on div "[PERSON_NAME]" at bounding box center [112, 257] width 85 height 10
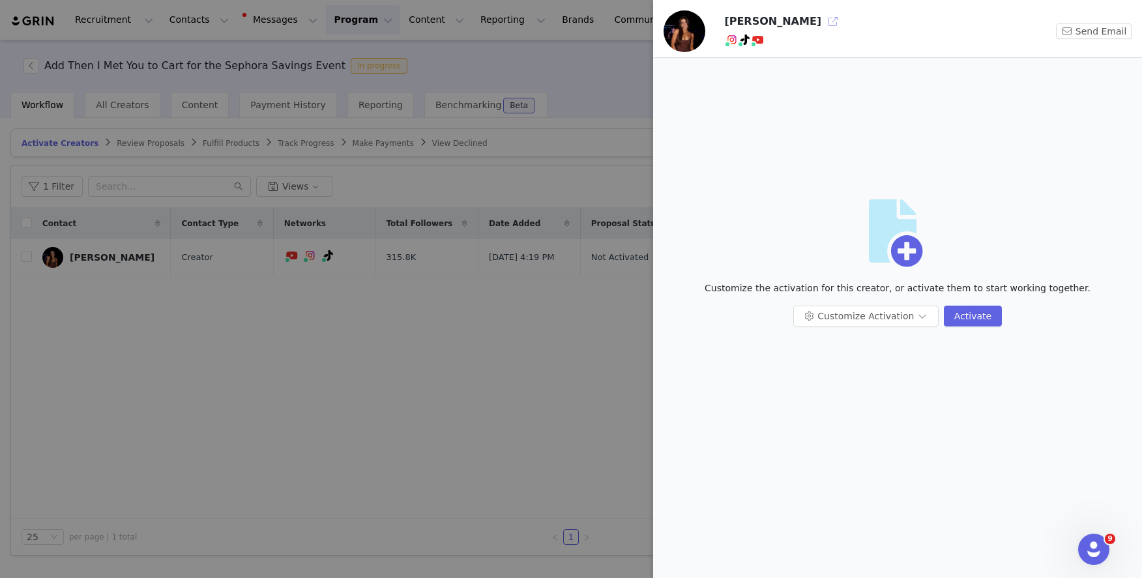
click at [827, 16] on button "button" at bounding box center [832, 21] width 21 height 21
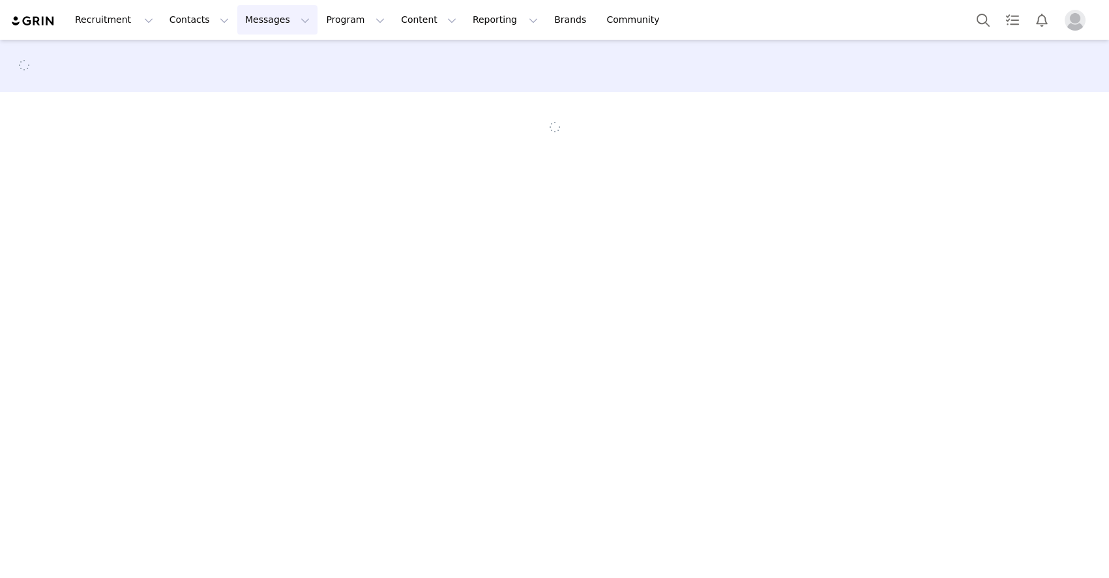
click at [265, 22] on button "Messages Messages" at bounding box center [277, 19] width 80 height 29
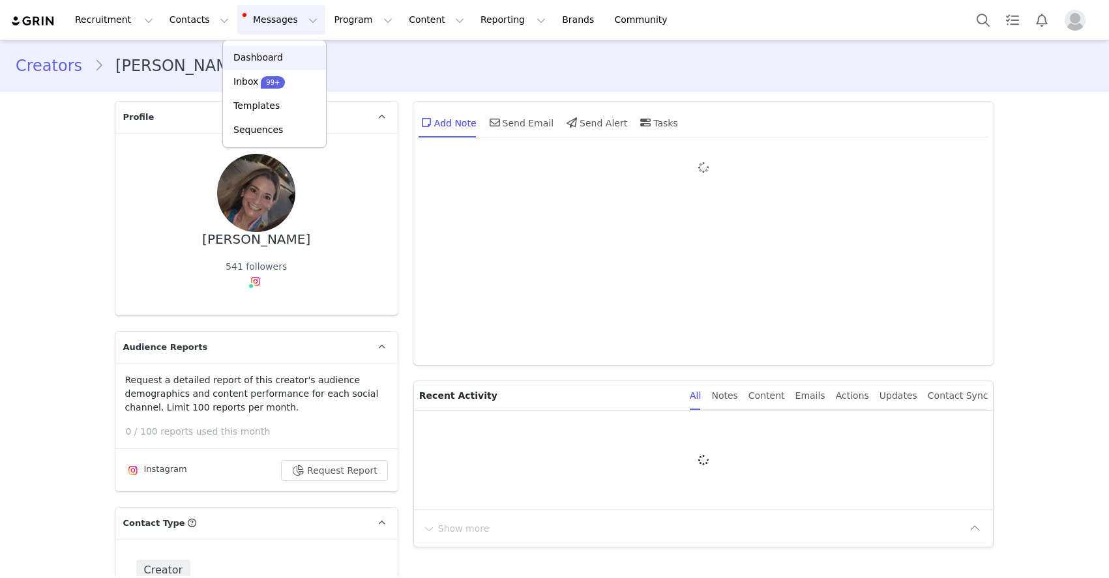
type input "+1 ([GEOGRAPHIC_DATA])"
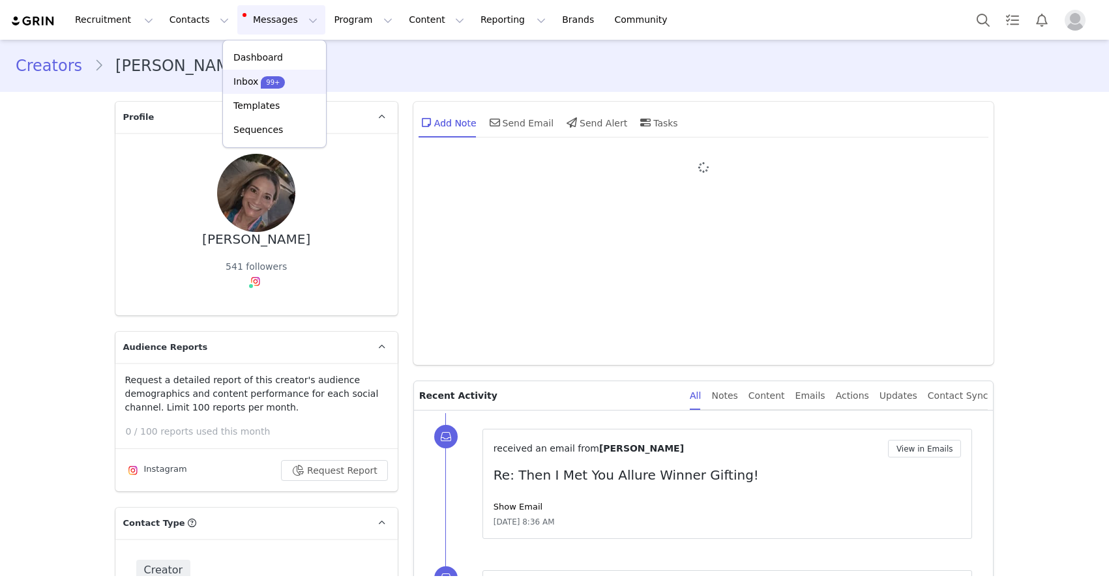
click at [255, 85] on p "Inbox" at bounding box center [245, 82] width 25 height 14
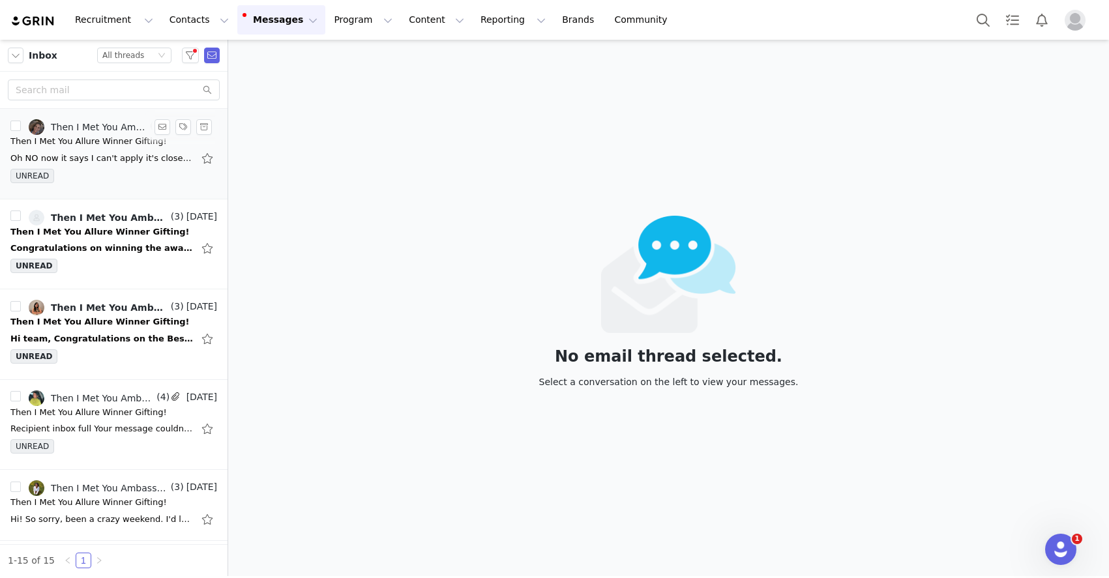
click at [100, 159] on div "Oh NO now it says I can't apply it's closes? What can I do. I did sub it it as …" at bounding box center [101, 158] width 182 height 13
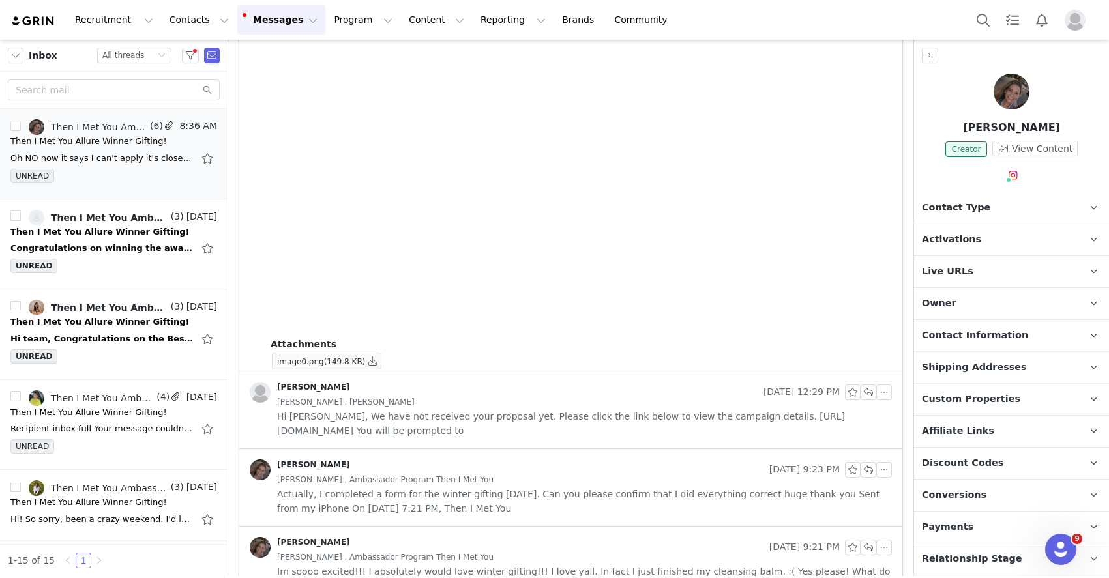
scroll to position [1329, 0]
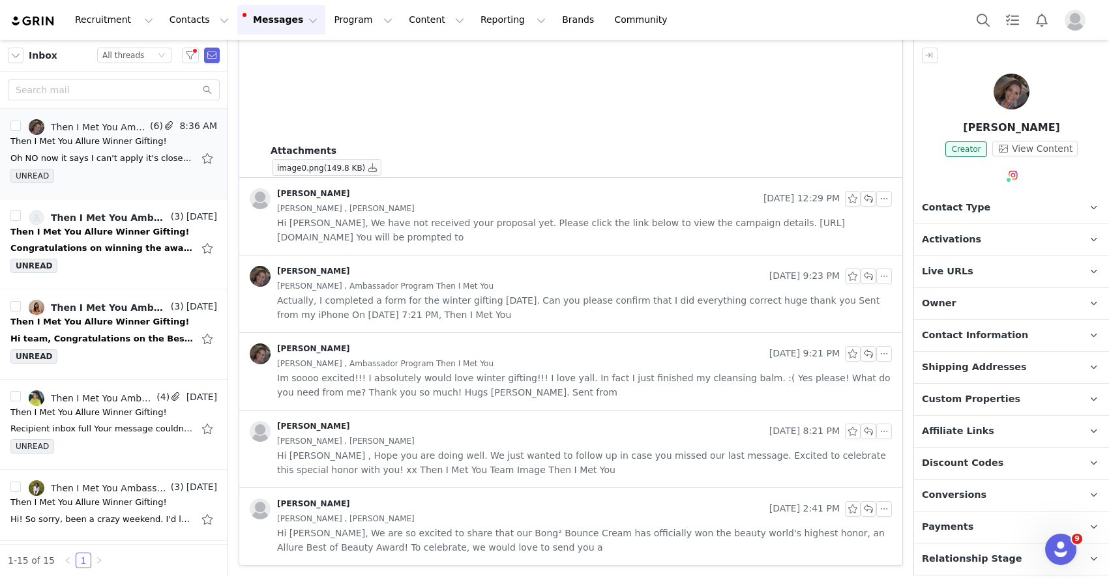
click at [502, 375] on span "Im soooo excited!!! I absolutely would love winter gifting!!! I love yall. In f…" at bounding box center [584, 385] width 615 height 29
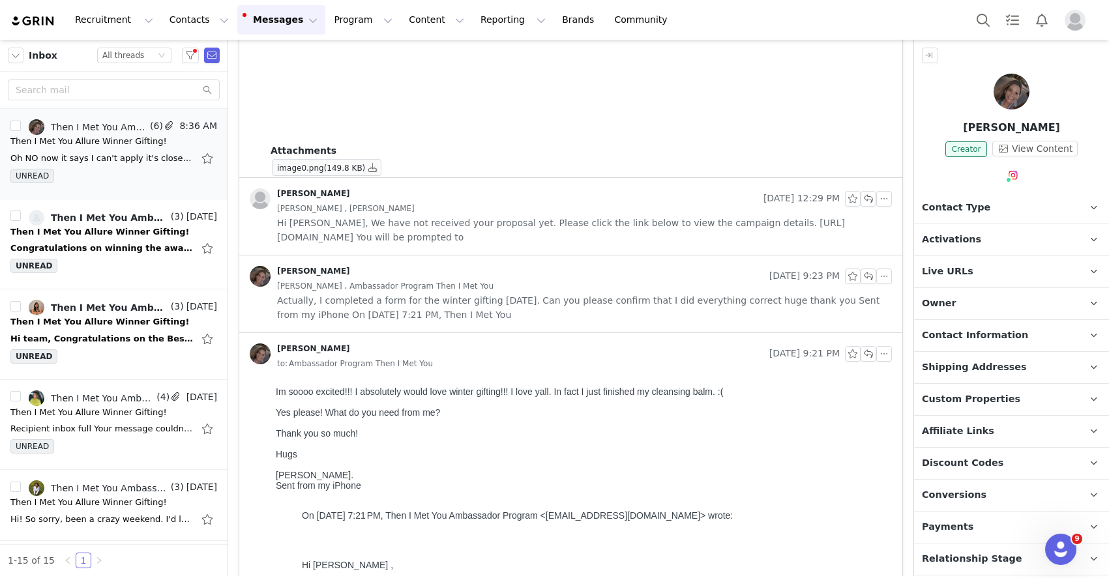
scroll to position [0, 0]
click at [530, 306] on span "Actually, I completed a form for the winter gifting yesterday. Can you please c…" at bounding box center [584, 307] width 615 height 29
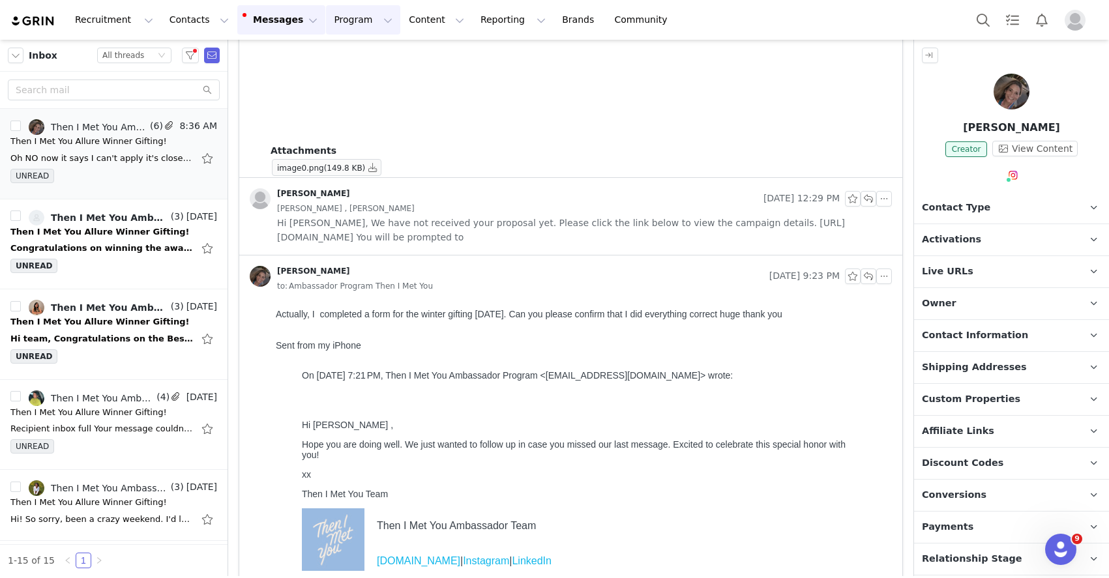
click at [334, 22] on button "Program Program" at bounding box center [363, 19] width 74 height 29
click at [353, 55] on p "Activations" at bounding box center [341, 58] width 50 height 14
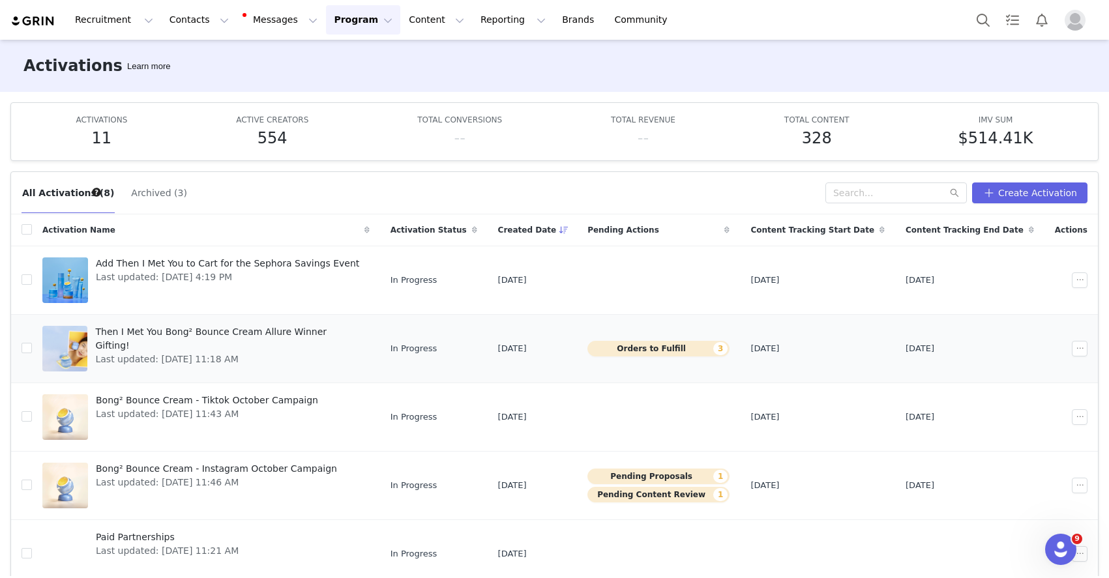
click at [269, 327] on span "Then I Met You Bong² Bounce Cream Allure Winner Gifting!" at bounding box center [228, 338] width 266 height 27
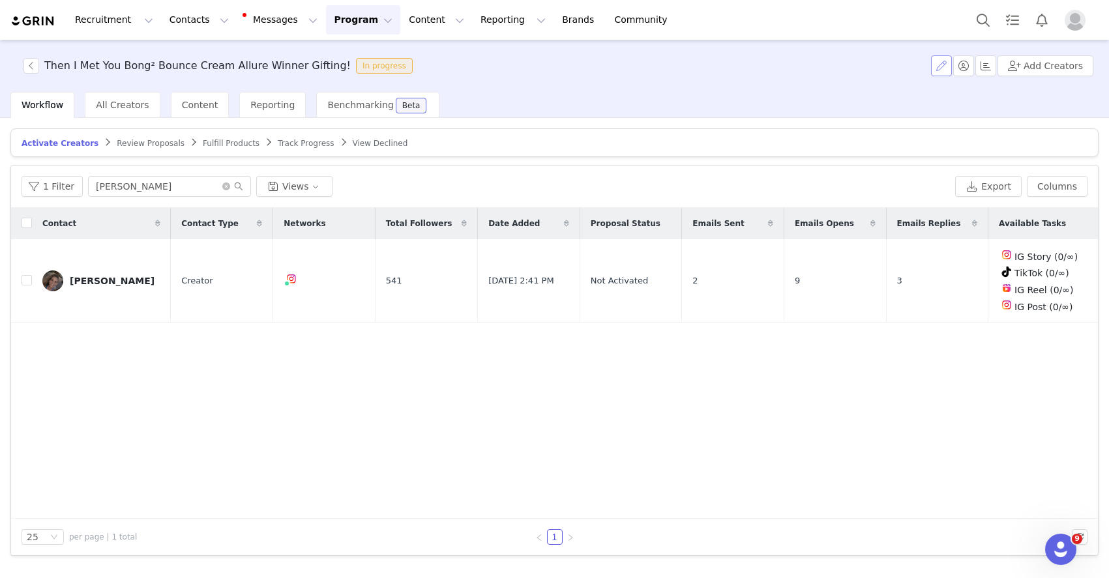
click at [939, 70] on button "button" at bounding box center [941, 65] width 21 height 21
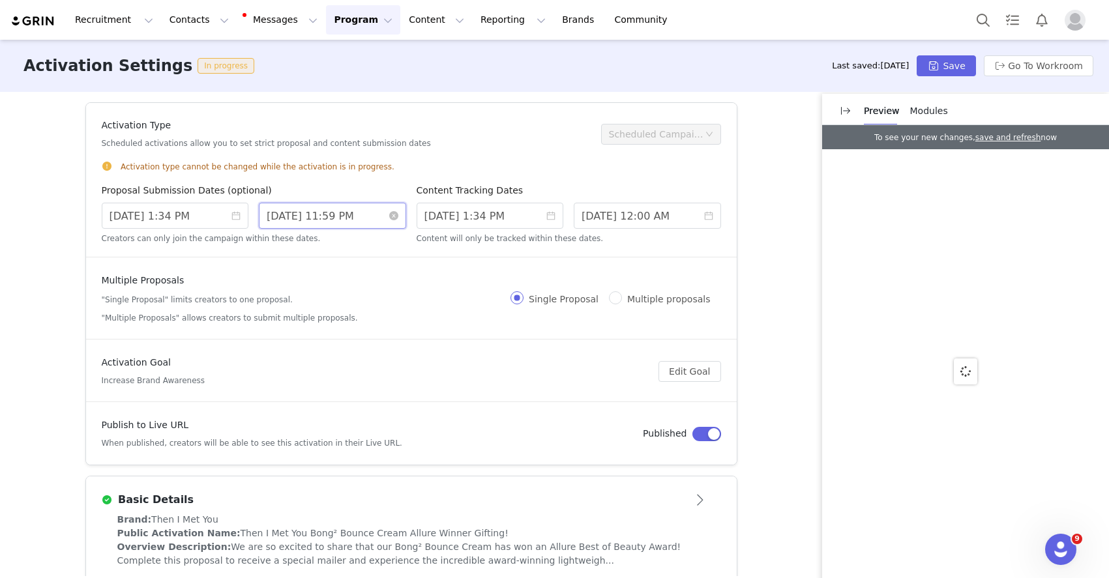
click at [369, 220] on input "9/30/2025 11:59 PM" at bounding box center [332, 216] width 147 height 26
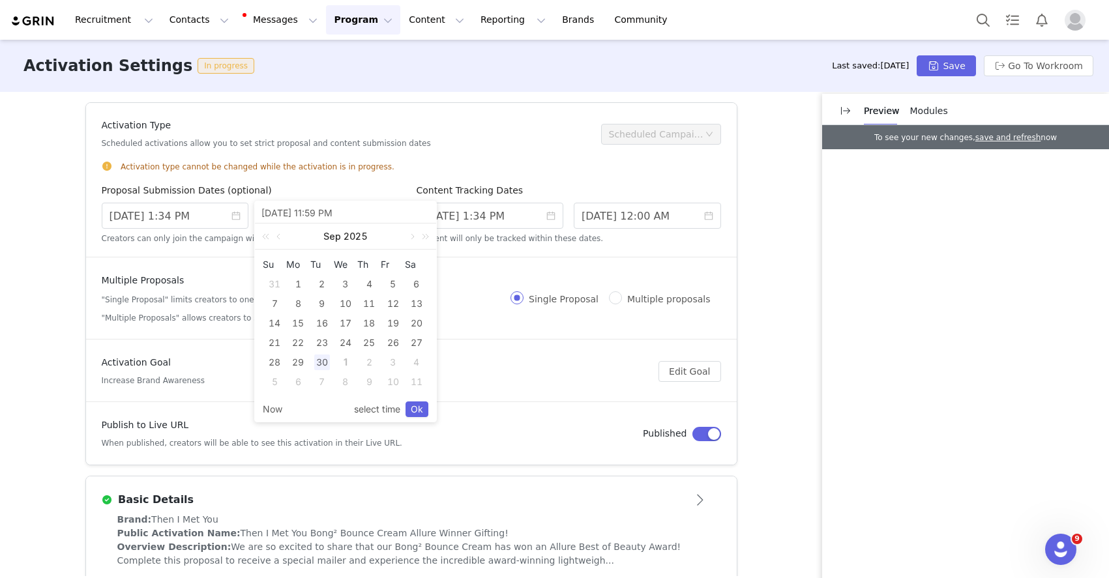
click at [395, 362] on div "3" at bounding box center [393, 363] width 16 height 16
type input "10/03/2025 11:59 PM"
click at [420, 412] on link "Ok" at bounding box center [416, 409] width 23 height 16
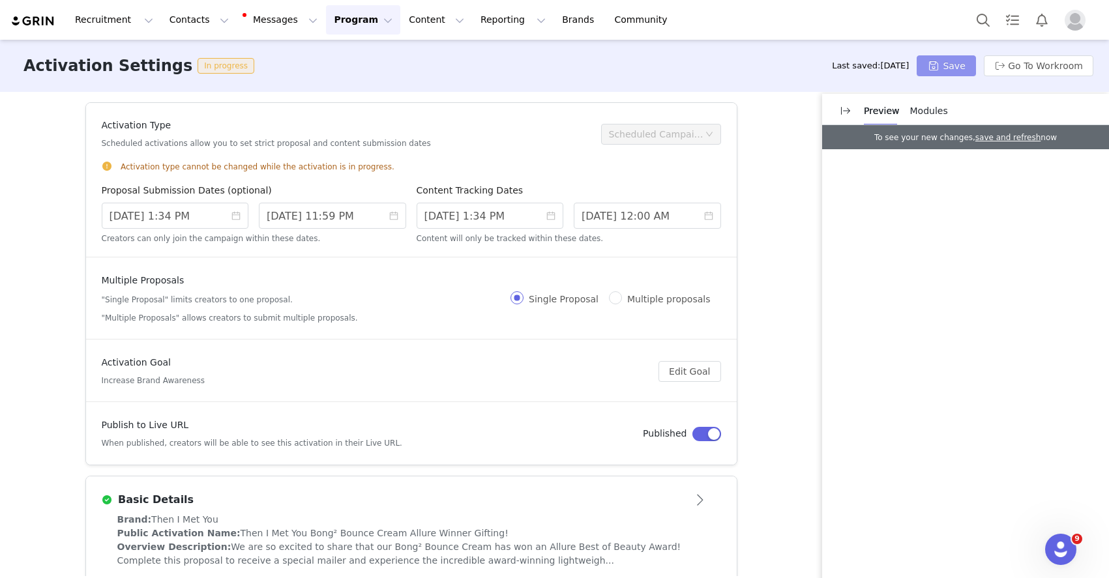
click at [950, 70] on button "Save" at bounding box center [945, 65] width 59 height 21
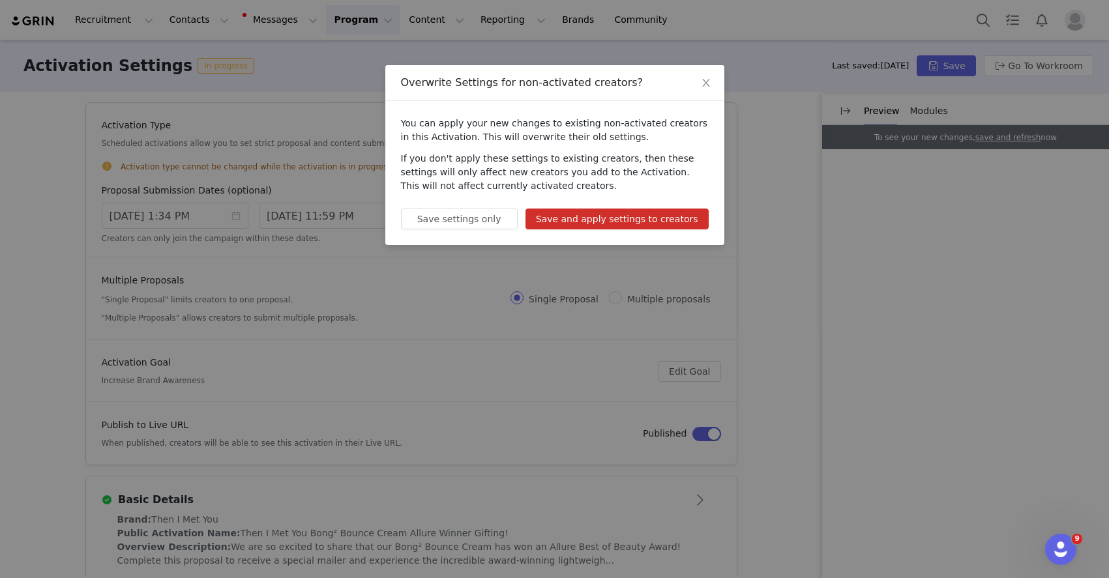
click at [623, 217] on button "Save and apply settings to creators" at bounding box center [616, 219] width 183 height 21
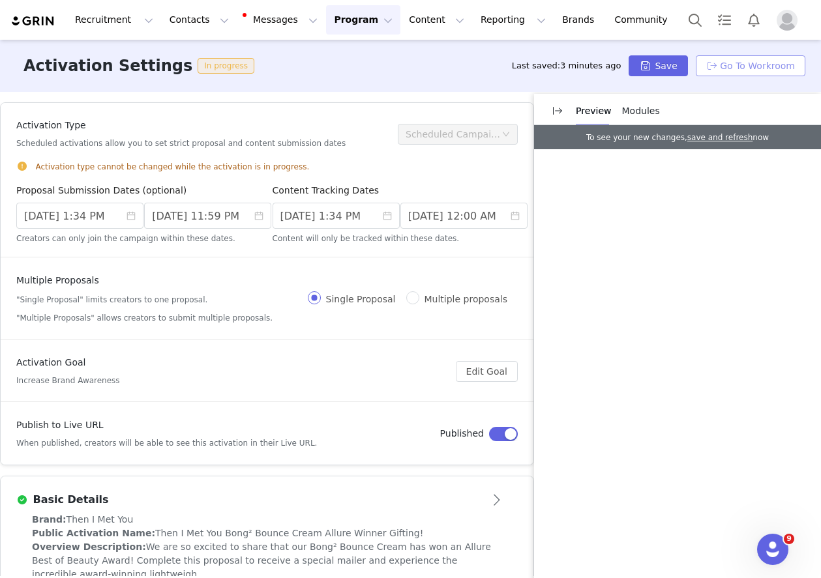
click at [714, 63] on button "Go To Workroom" at bounding box center [749, 65] width 109 height 21
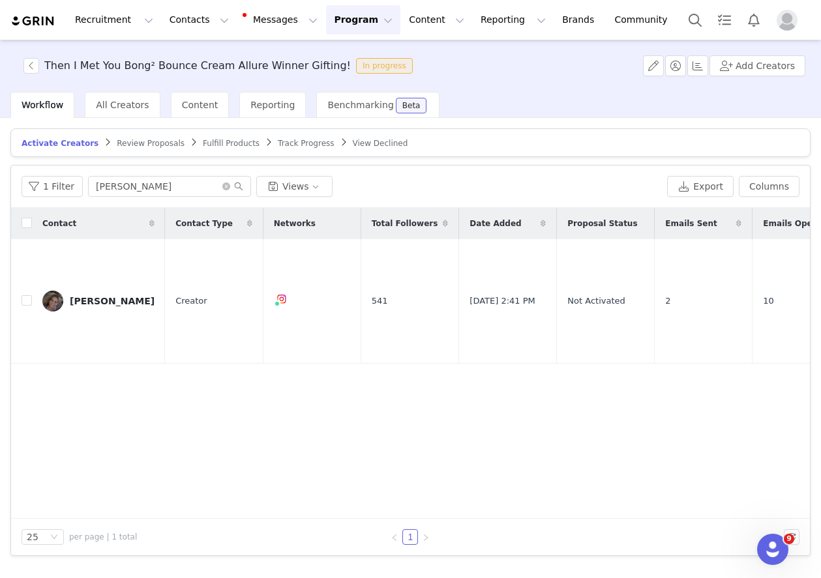
click at [222, 146] on span "Fulfill Products" at bounding box center [231, 143] width 57 height 9
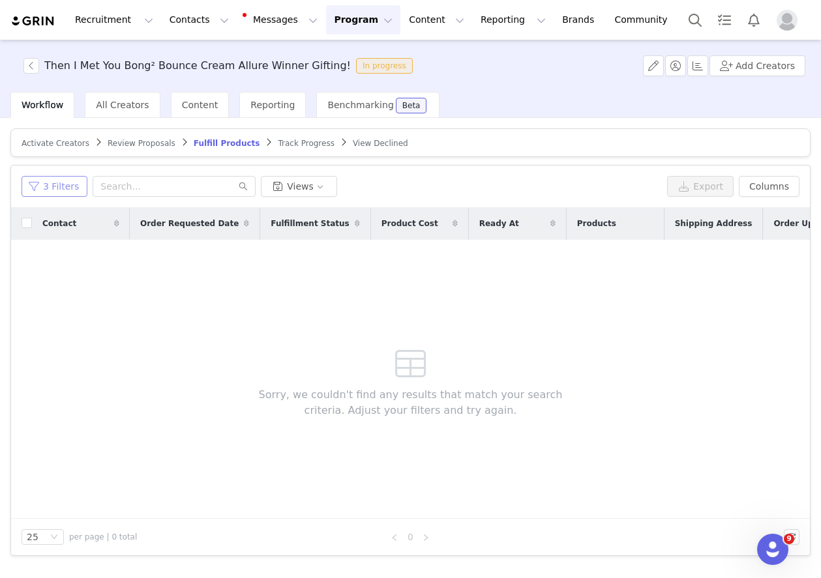
click at [73, 190] on button "3 Filters" at bounding box center [55, 186] width 66 height 21
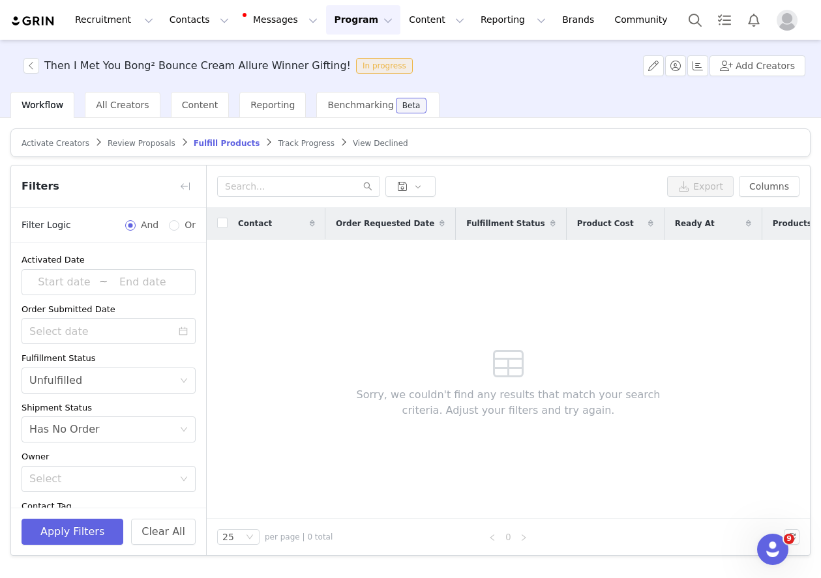
click at [297, 139] on span "Track Progress" at bounding box center [306, 143] width 56 height 9
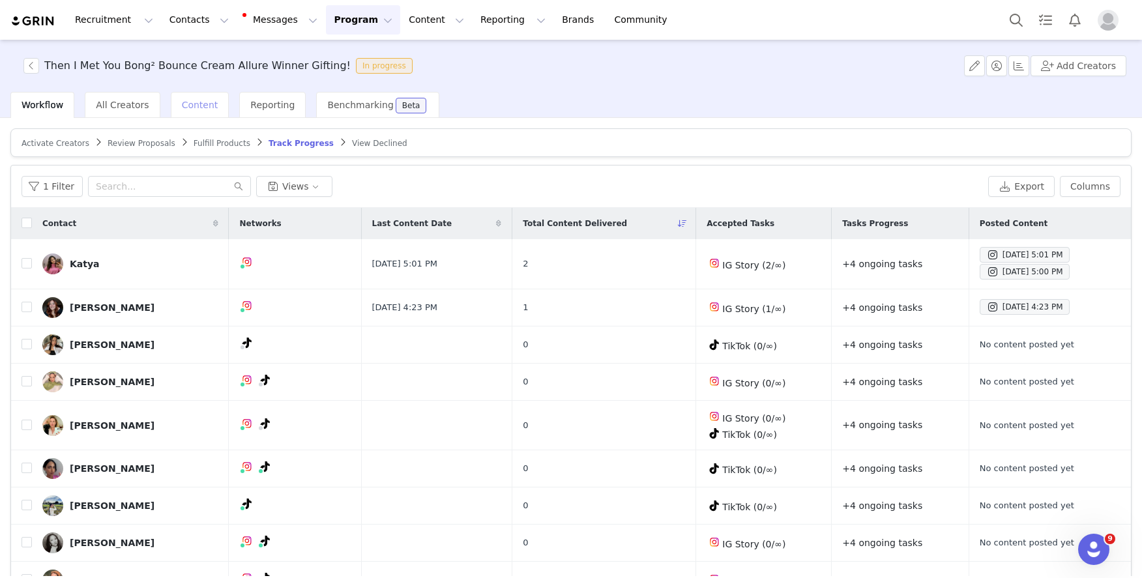
click at [201, 103] on span "Content" at bounding box center [200, 105] width 36 height 10
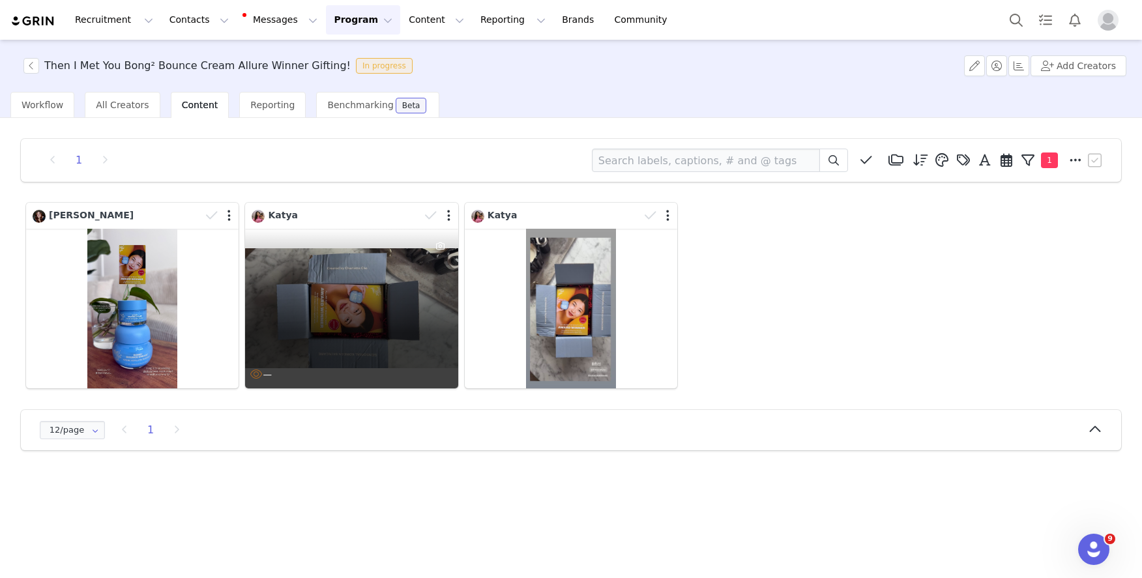
click at [306, 287] on div "—" at bounding box center [351, 309] width 212 height 160
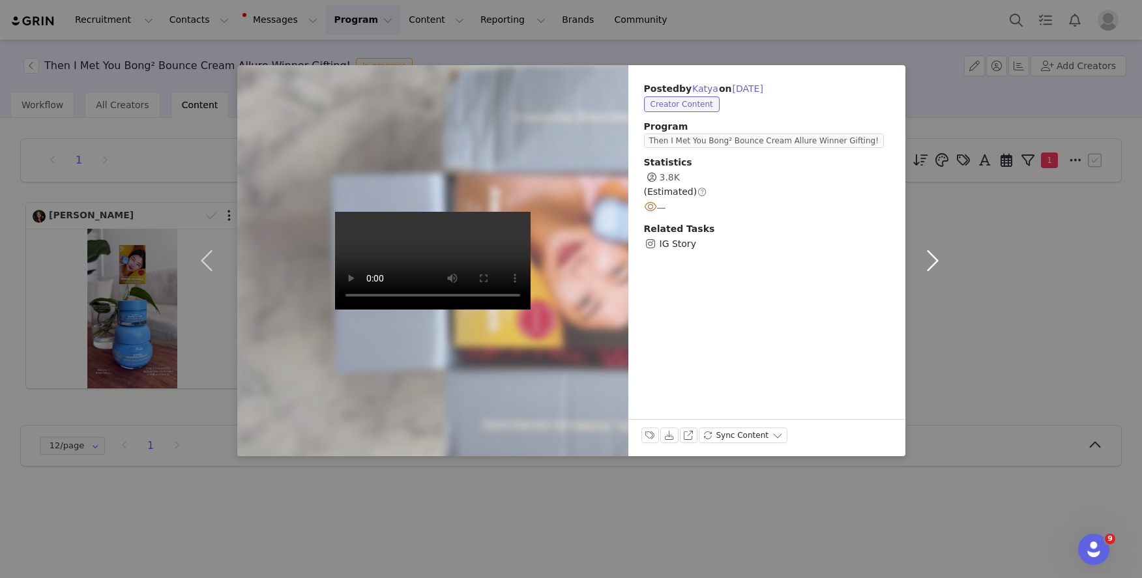
click at [940, 256] on button "button" at bounding box center [932, 260] width 55 height 391
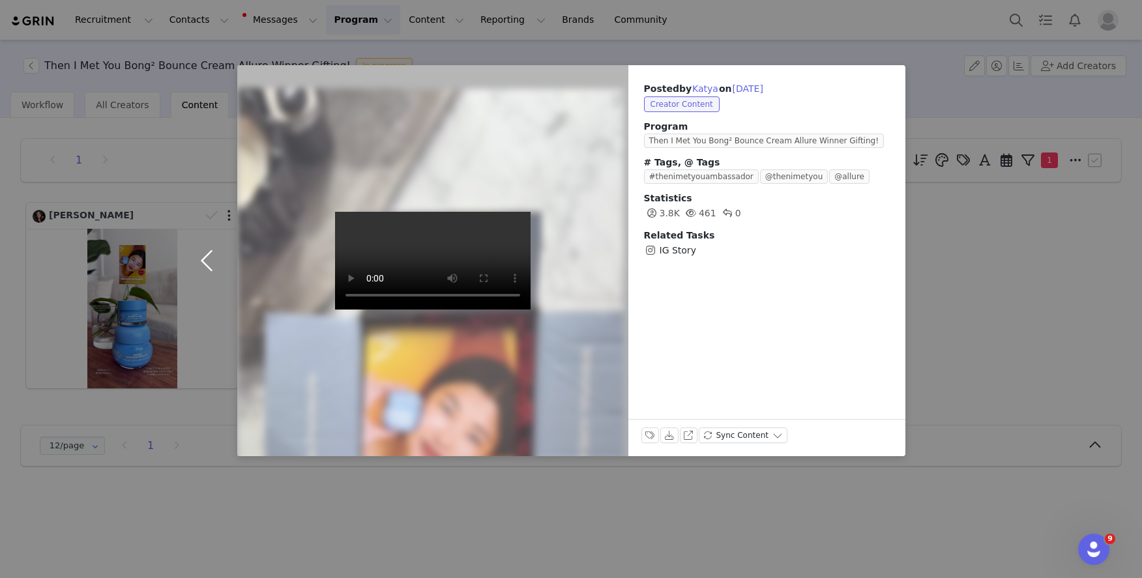
click at [200, 260] on button "button" at bounding box center [209, 260] width 55 height 391
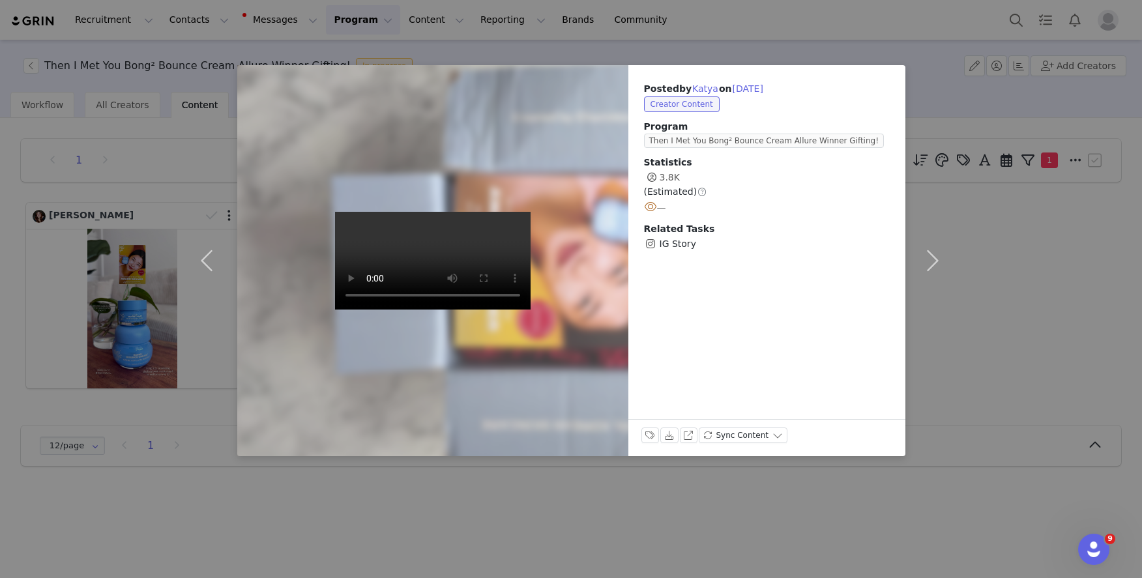
click at [429, 259] on video at bounding box center [433, 261] width 196 height 98
click at [1015, 284] on div "Posted by Katya on Sep 29, 2025 Creator Content Program Then I Met You Bong² Bo…" at bounding box center [571, 289] width 1142 height 578
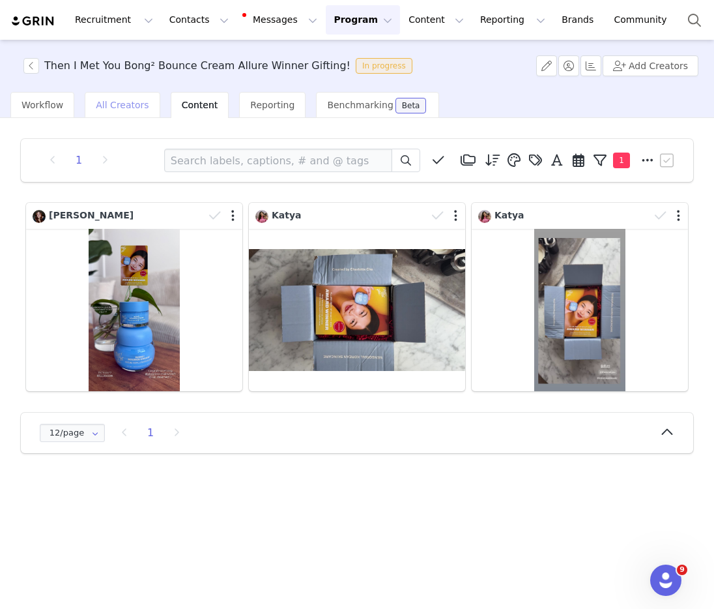
click at [109, 111] on div "All Creators" at bounding box center [122, 105] width 75 height 26
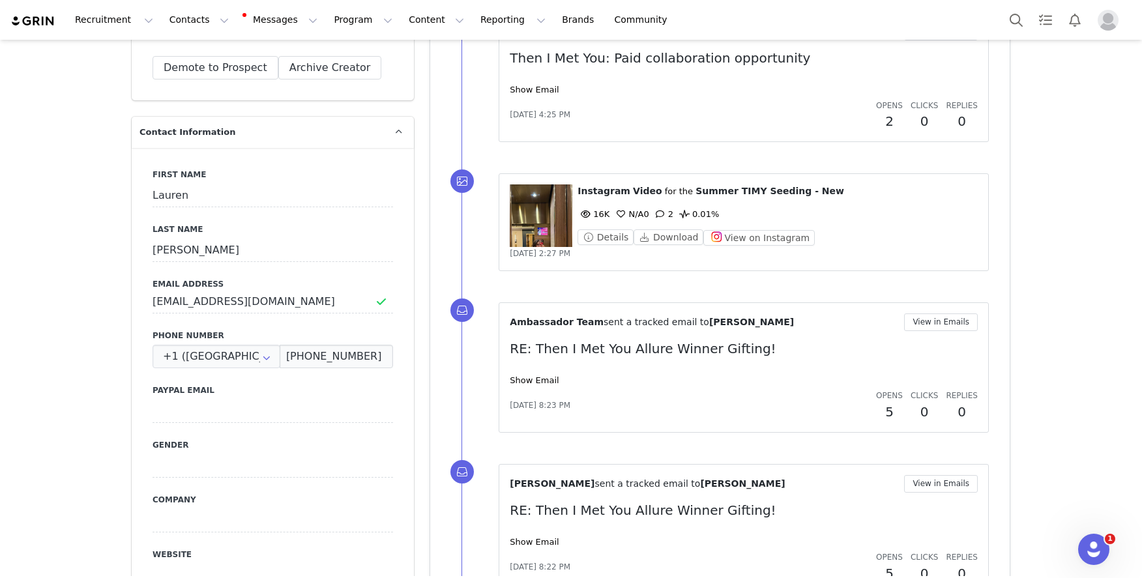
scroll to position [588, 0]
click at [526, 213] on figure at bounding box center [541, 217] width 63 height 63
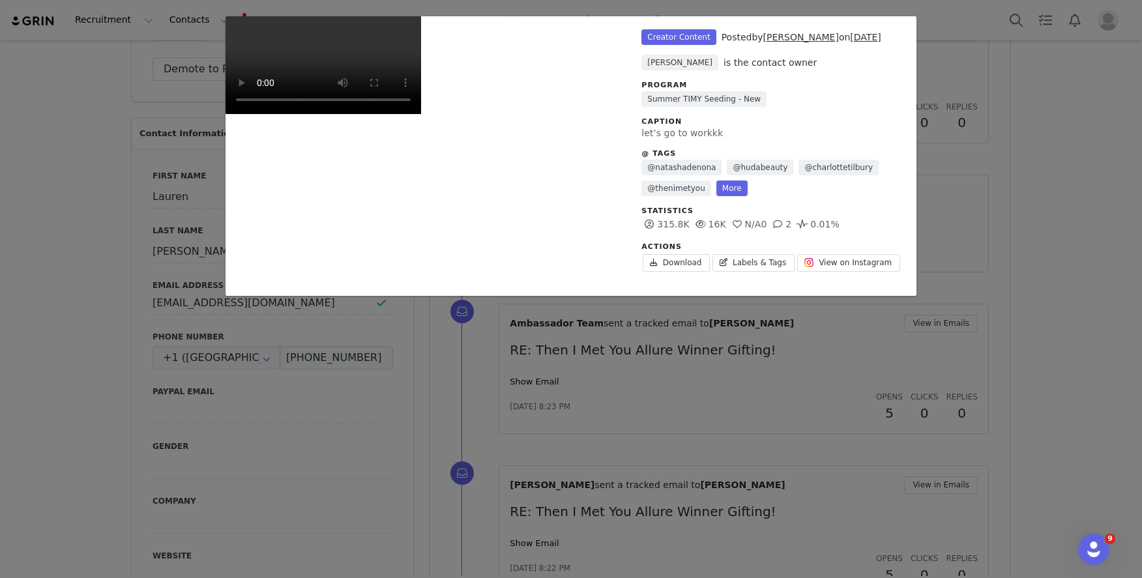
click at [1065, 198] on div "Unlabeled Creator Content Posted by [PERSON_NAME] on [DATE] [PERSON_NAME] is th…" at bounding box center [571, 289] width 1142 height 578
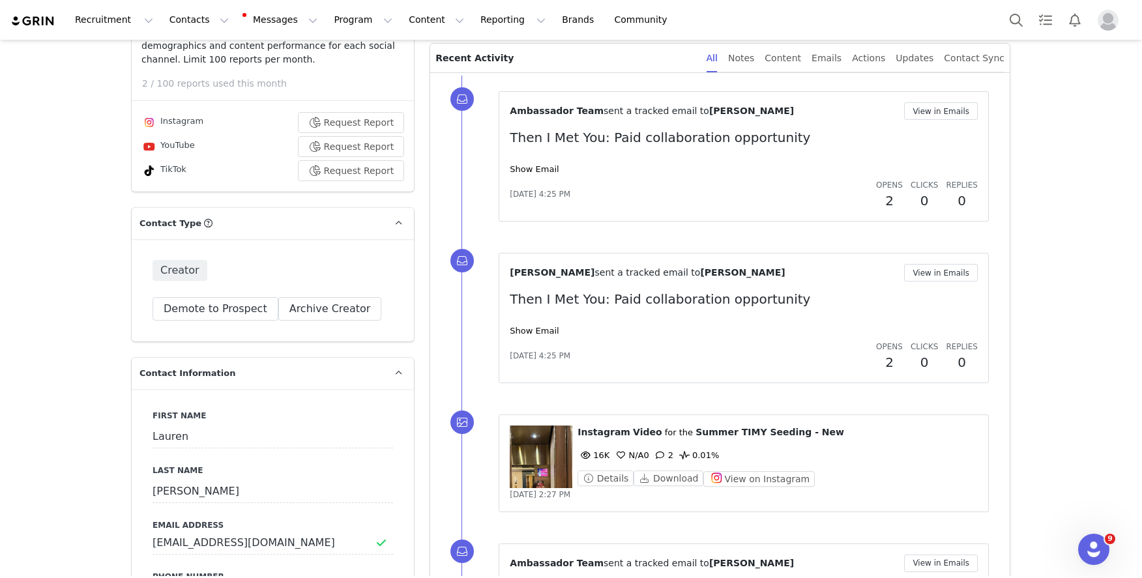
scroll to position [277, 0]
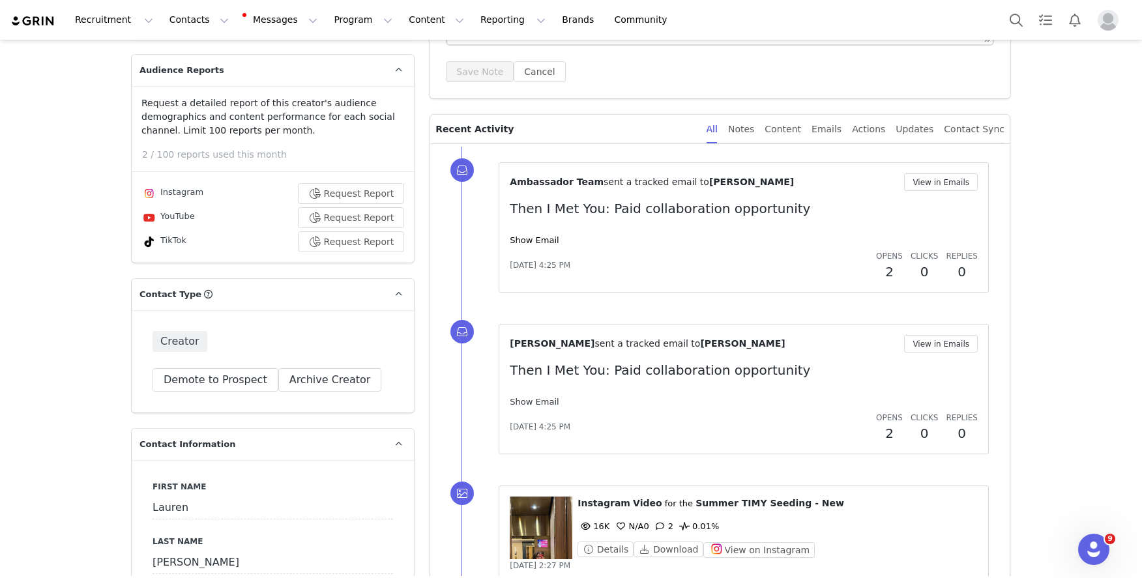
click at [536, 397] on link "Show Email" at bounding box center [534, 402] width 49 height 10
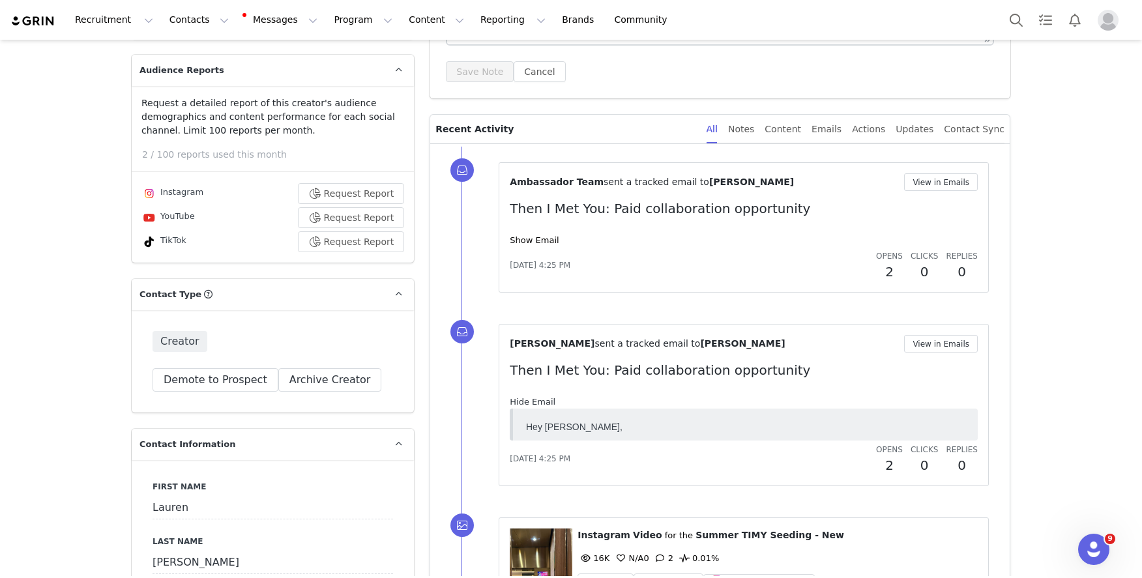
scroll to position [0, 0]
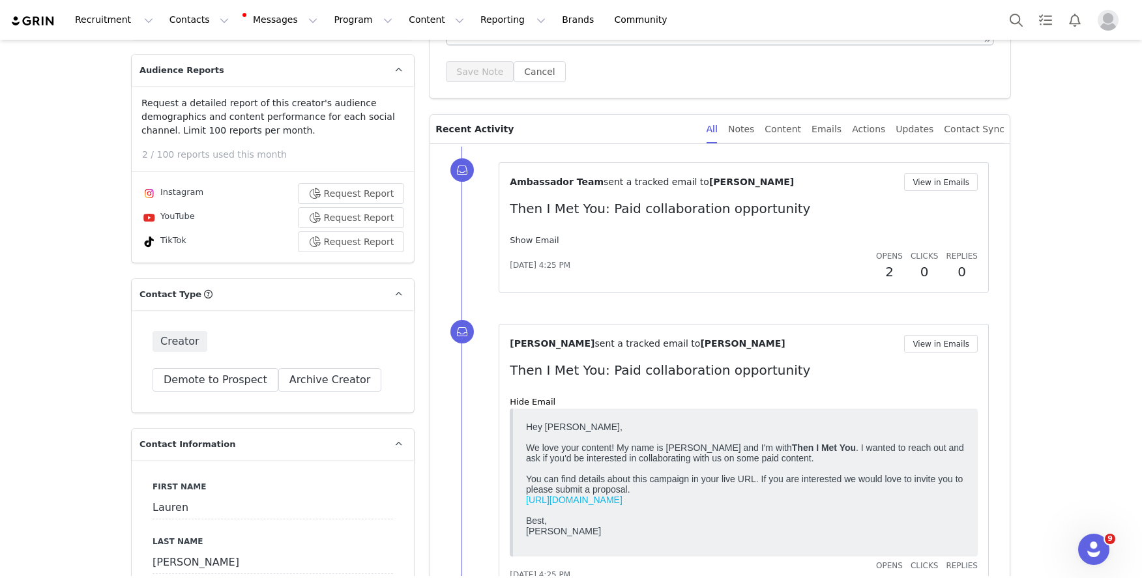
click at [529, 240] on link "Show Email" at bounding box center [534, 240] width 49 height 10
